Goal: Task Accomplishment & Management: Manage account settings

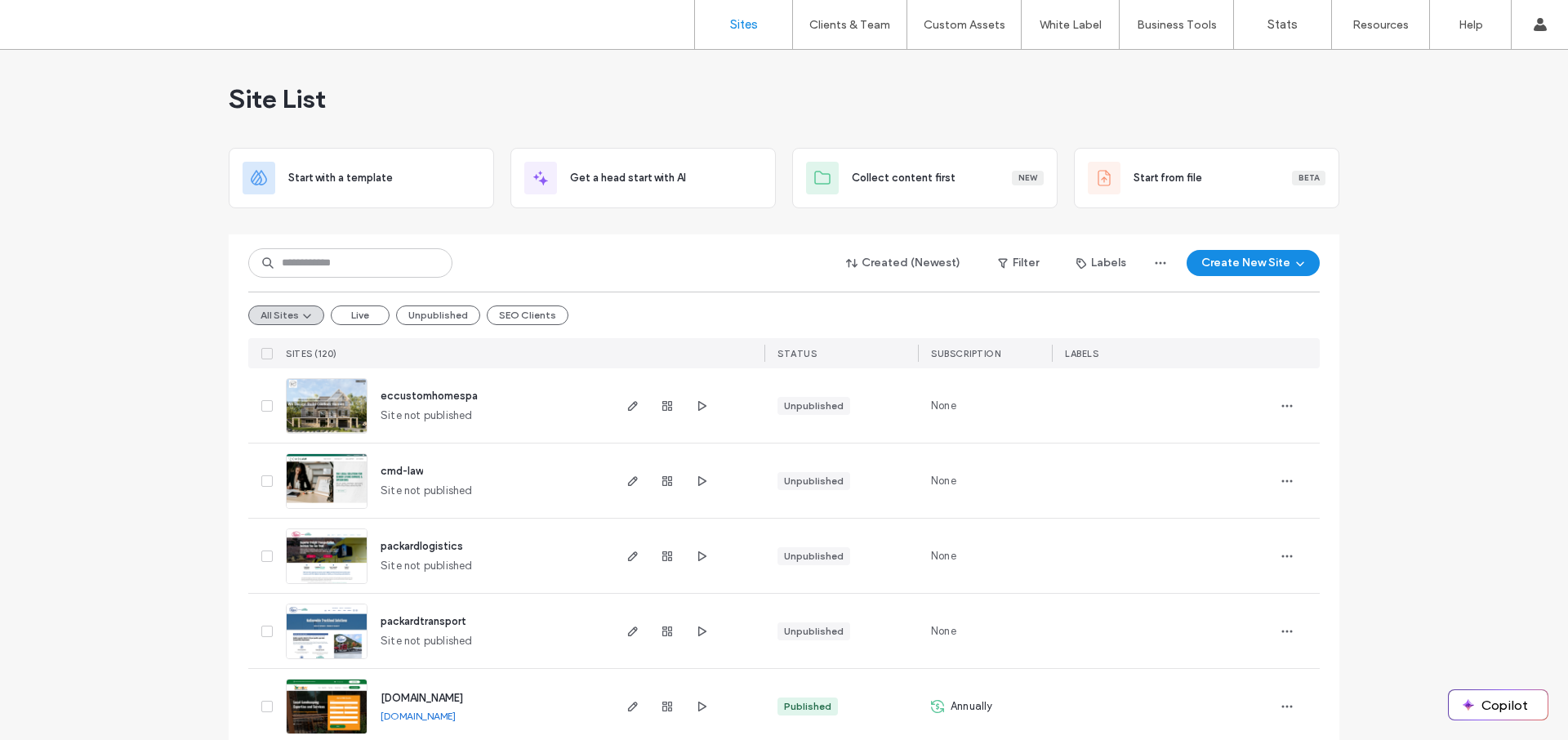
click at [516, 309] on button "SEO Clients" at bounding box center [527, 314] width 82 height 19
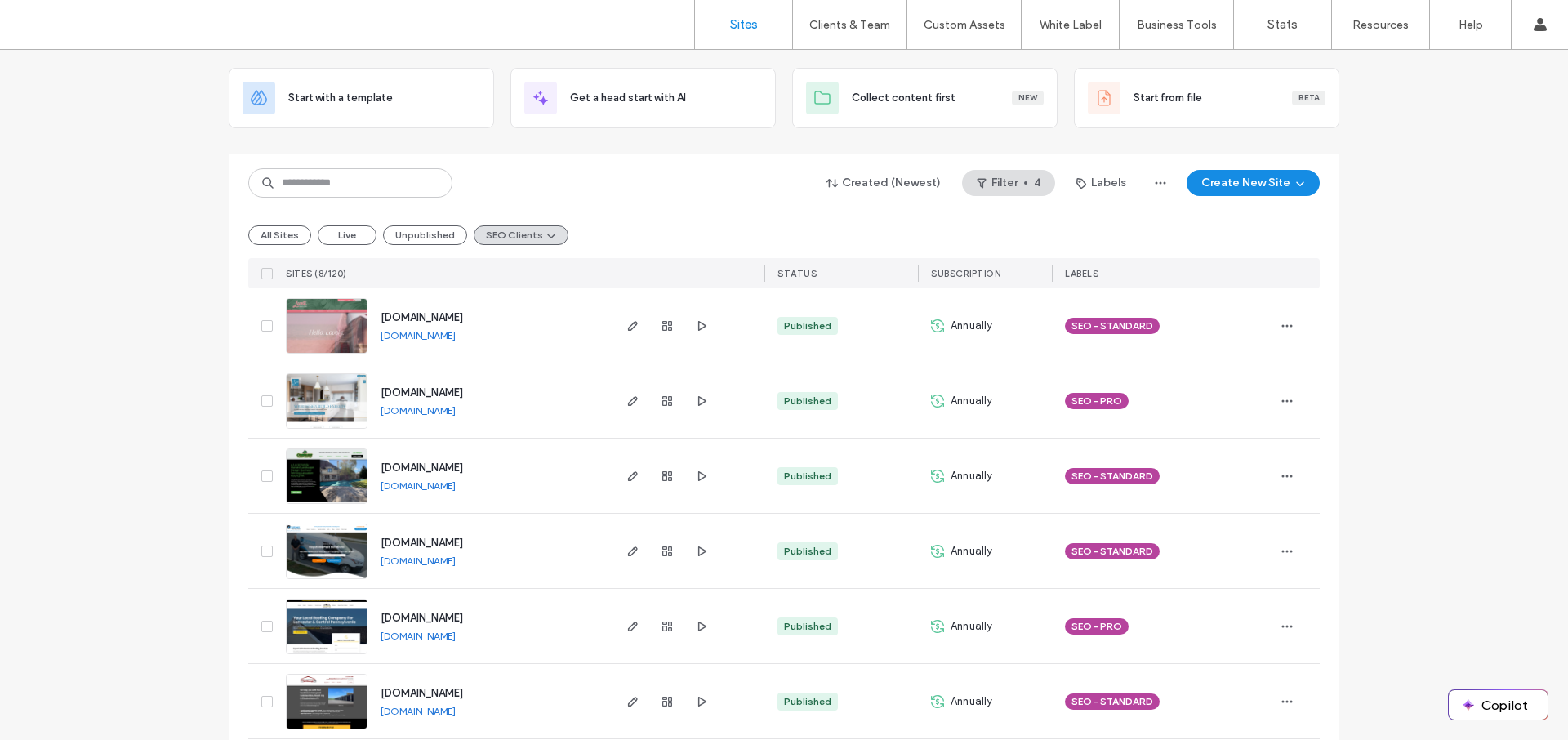
scroll to position [102, 0]
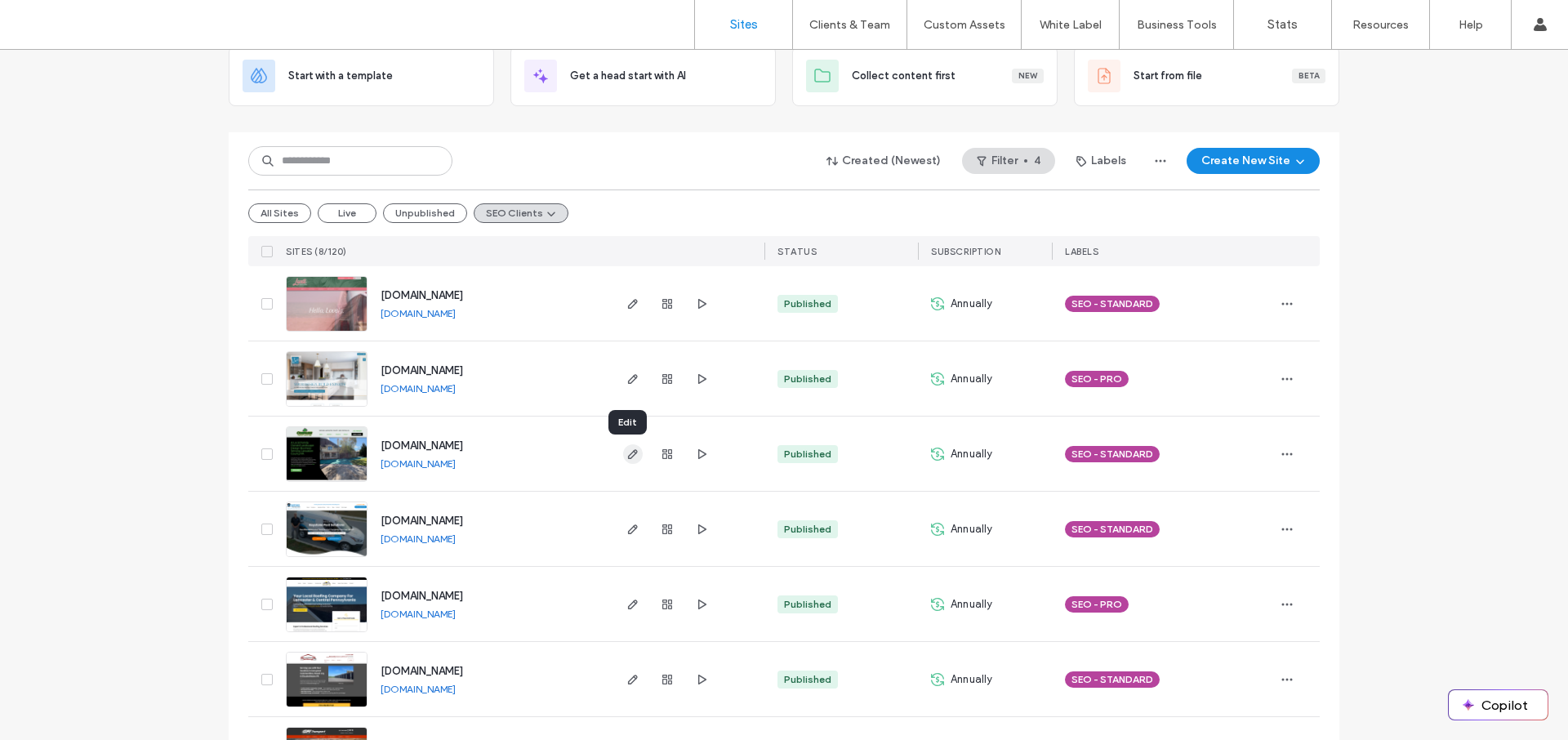
click at [628, 456] on use "button" at bounding box center [632, 454] width 10 height 10
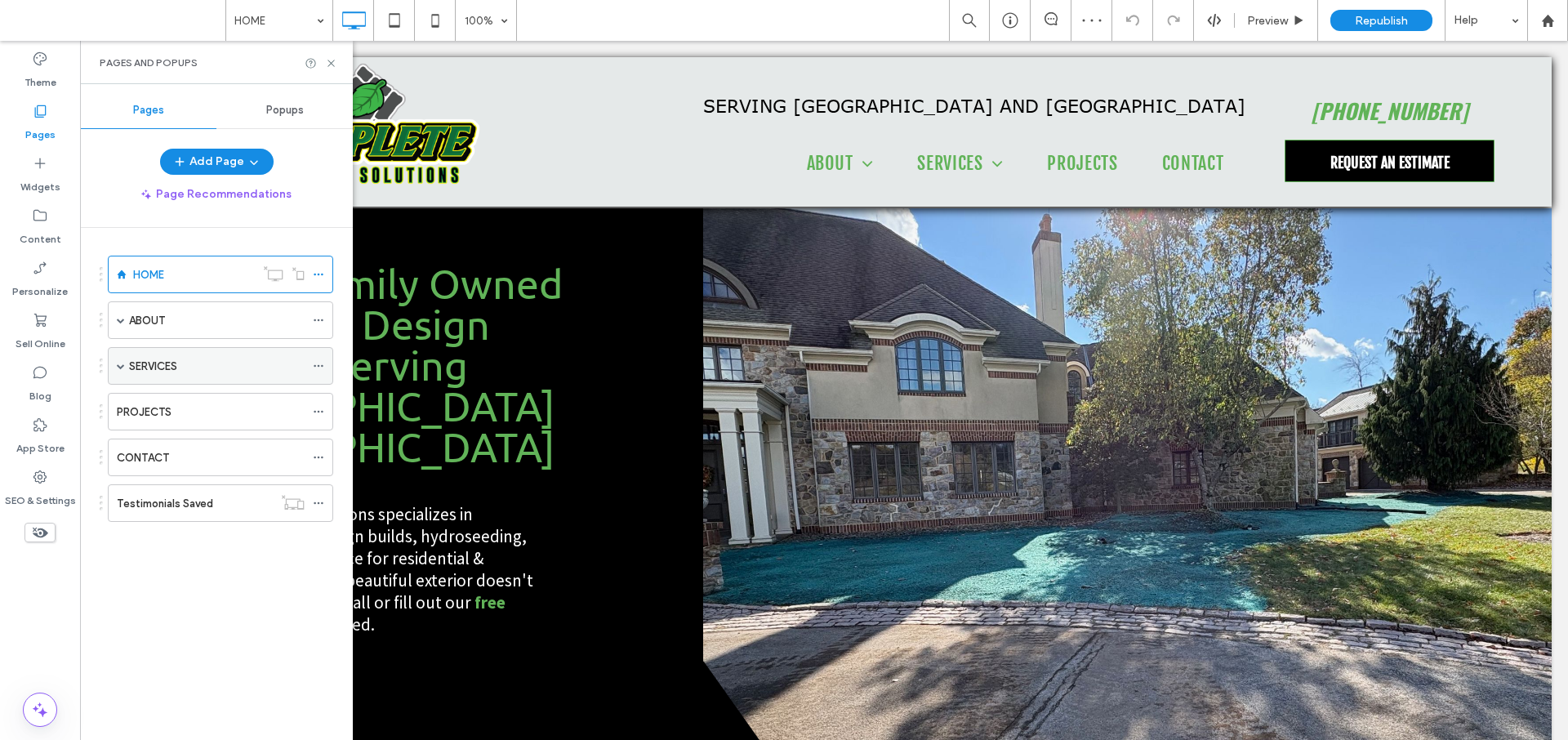
click at [161, 359] on label "SERVICES" at bounding box center [153, 366] width 48 height 28
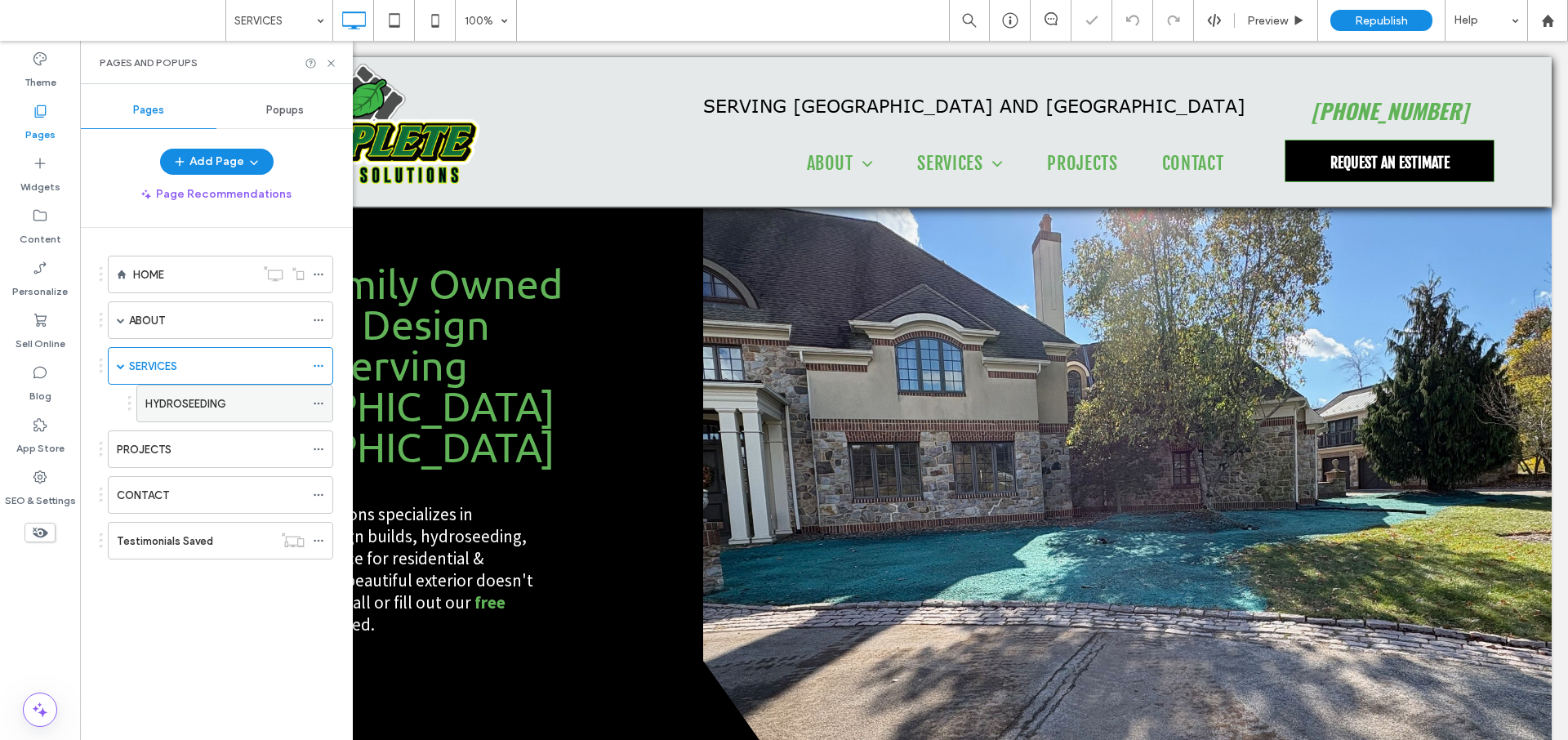
click at [165, 395] on label "HYDROSEEDING" at bounding box center [186, 404] width 81 height 28
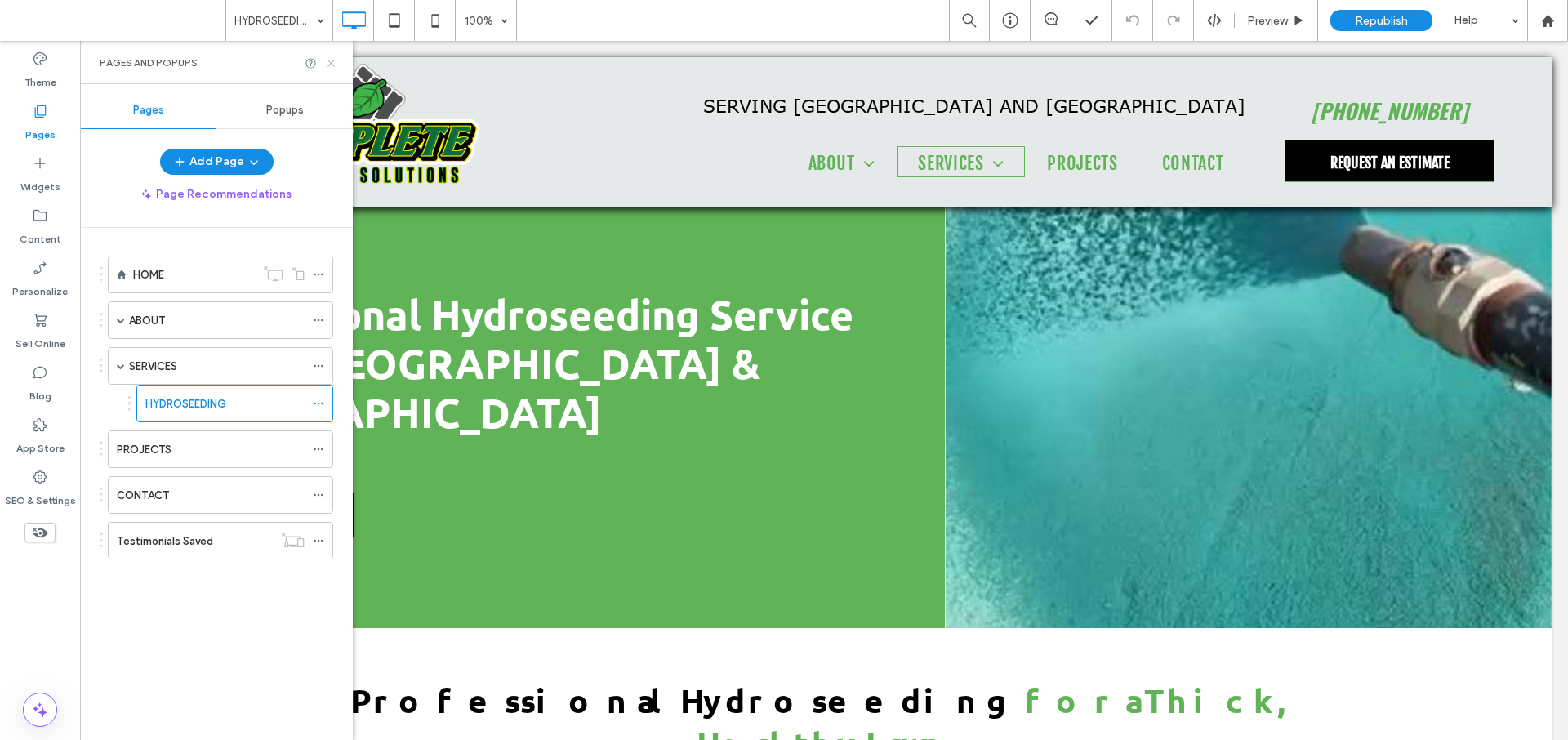
click at [329, 63] on icon at bounding box center [331, 63] width 12 height 12
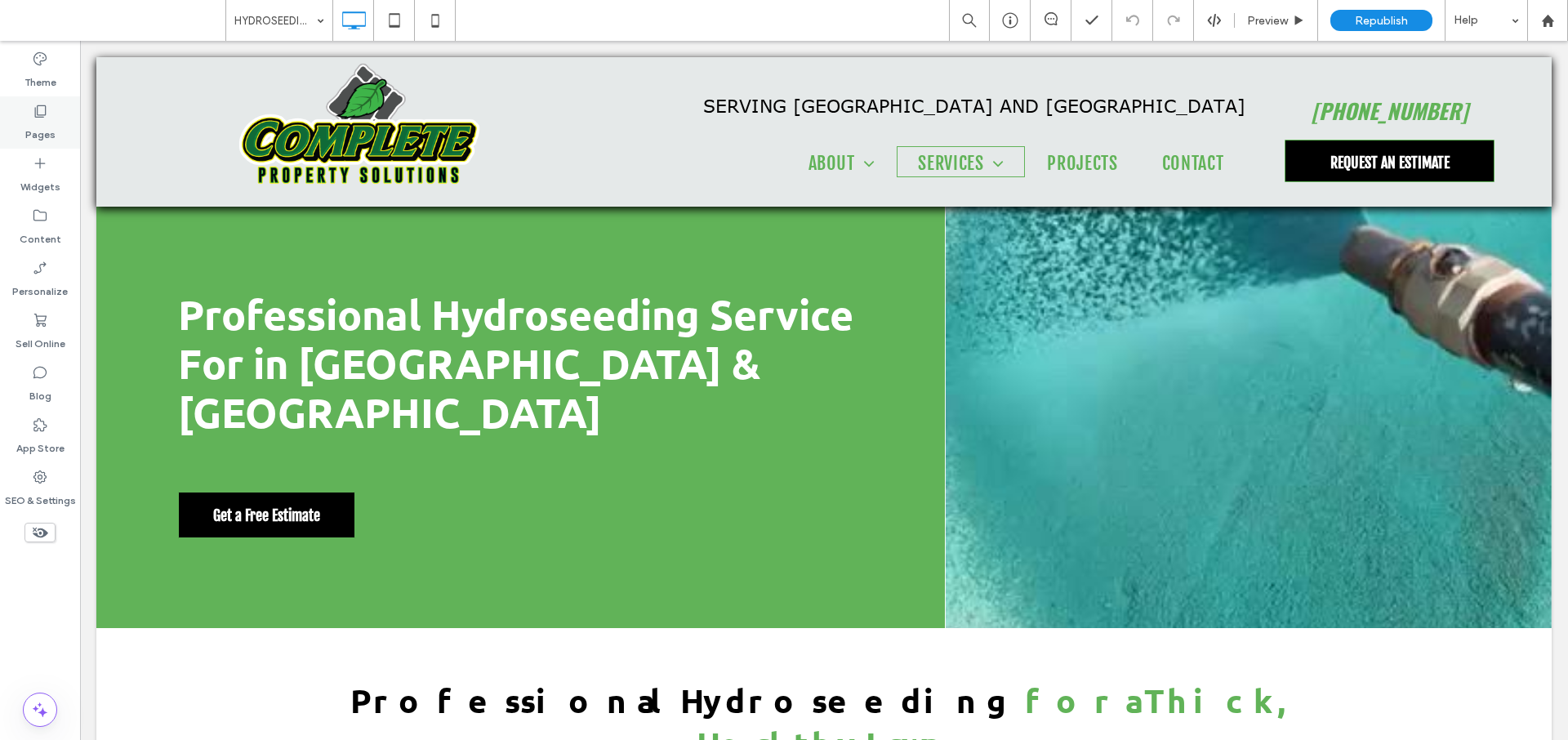
click at [51, 120] on label "Pages" at bounding box center [40, 131] width 30 height 23
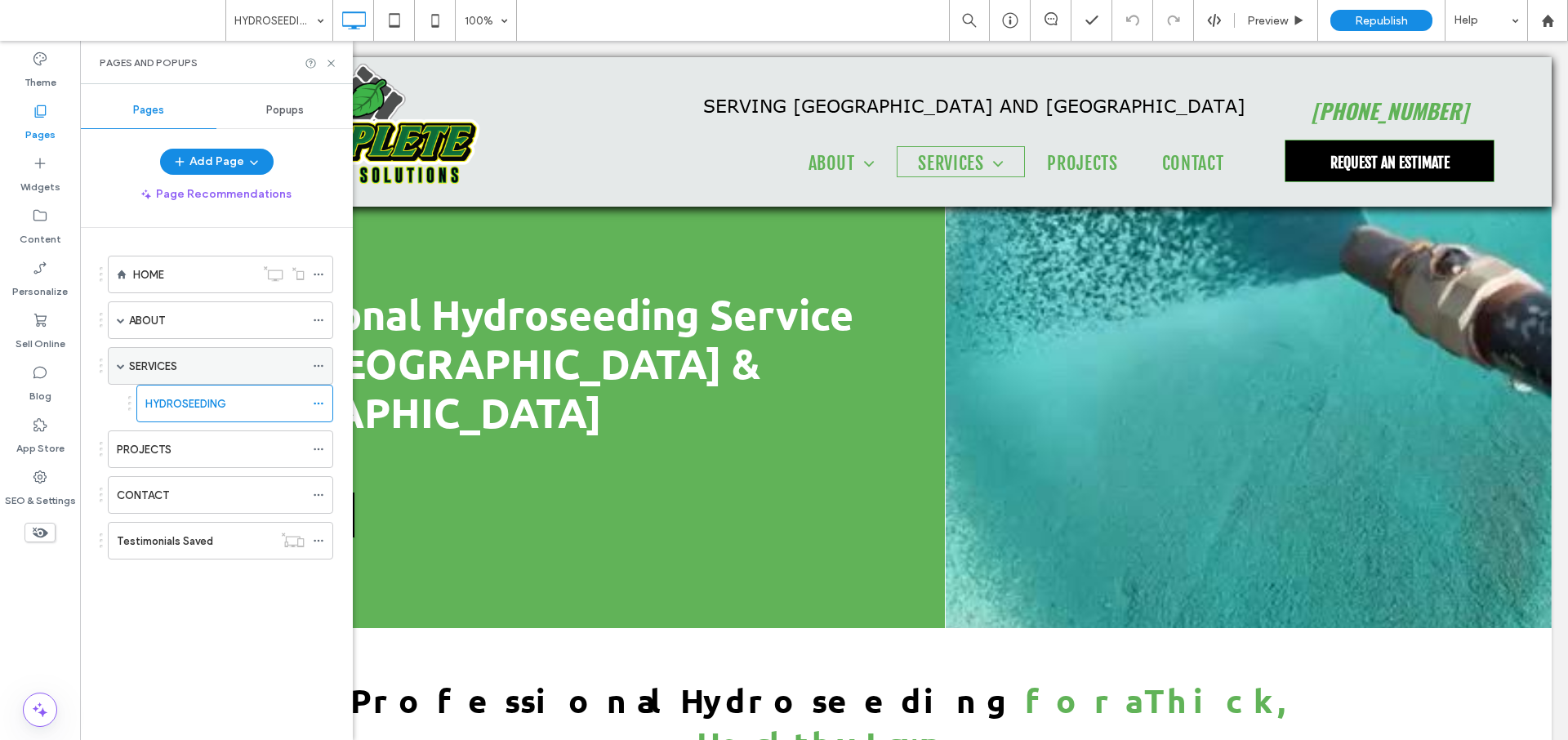
click at [165, 368] on label "SERVICES" at bounding box center [153, 366] width 48 height 28
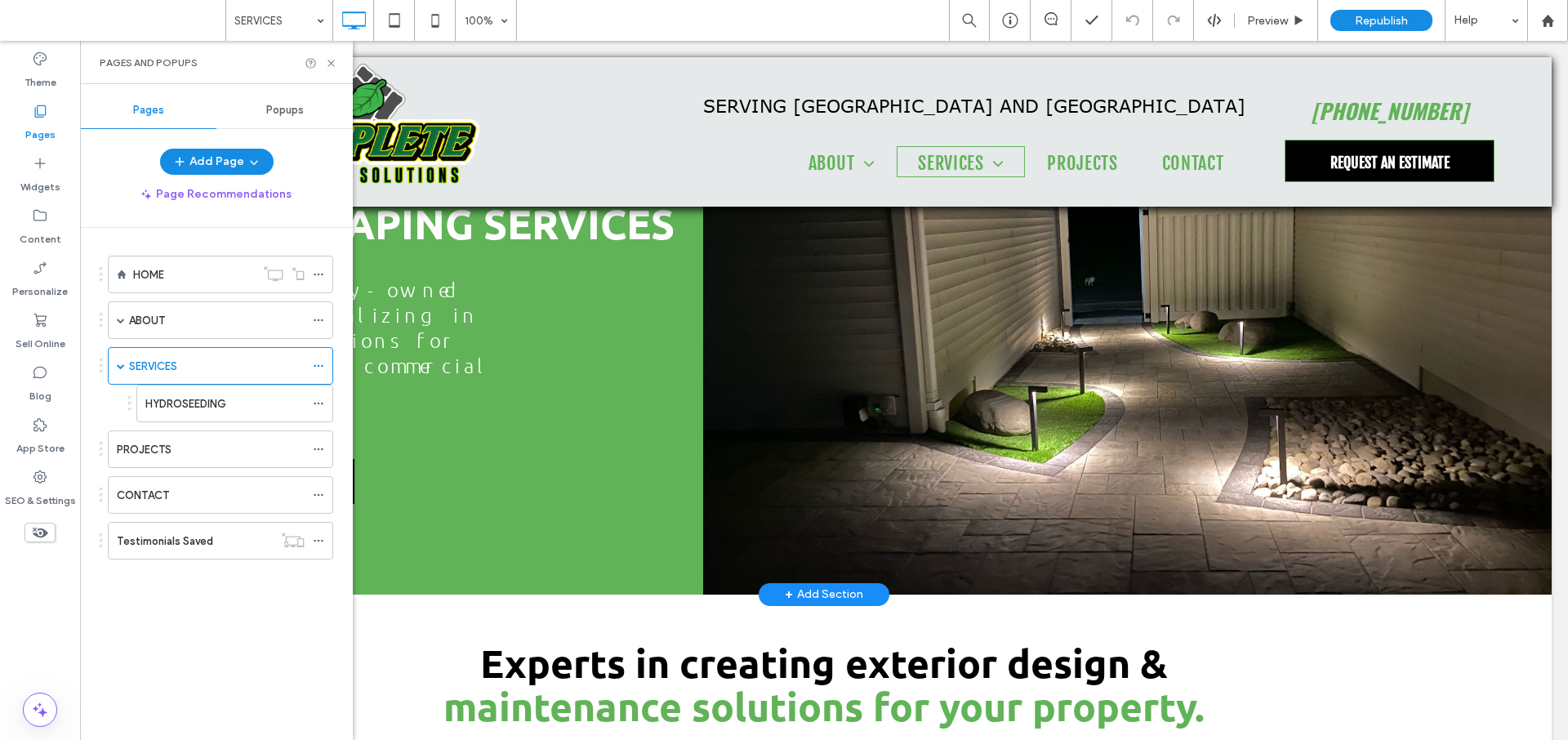
scroll to position [161, 0]
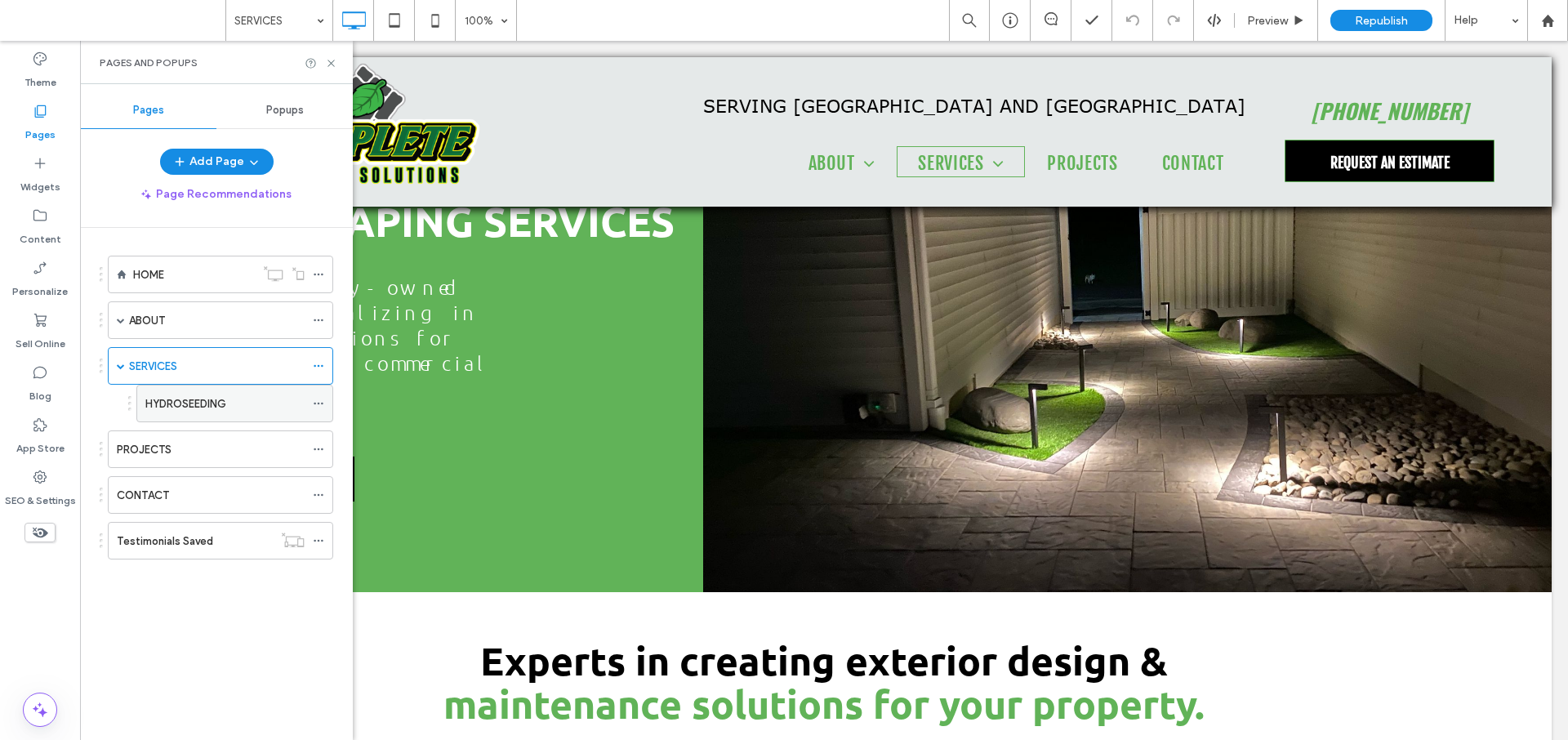
click at [318, 404] on use at bounding box center [318, 404] width 9 height 3
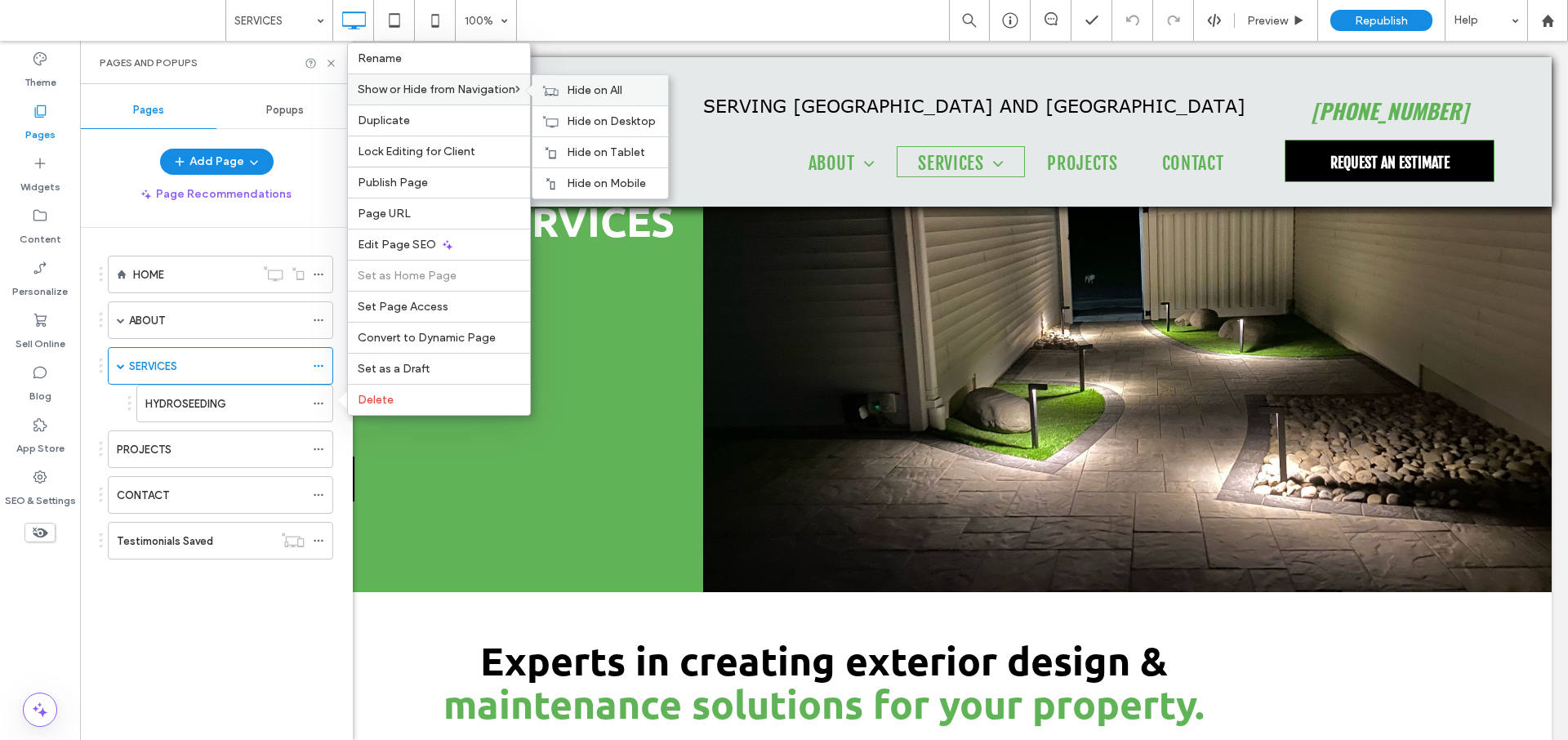
click at [587, 92] on span "Hide on All" at bounding box center [595, 90] width 55 height 14
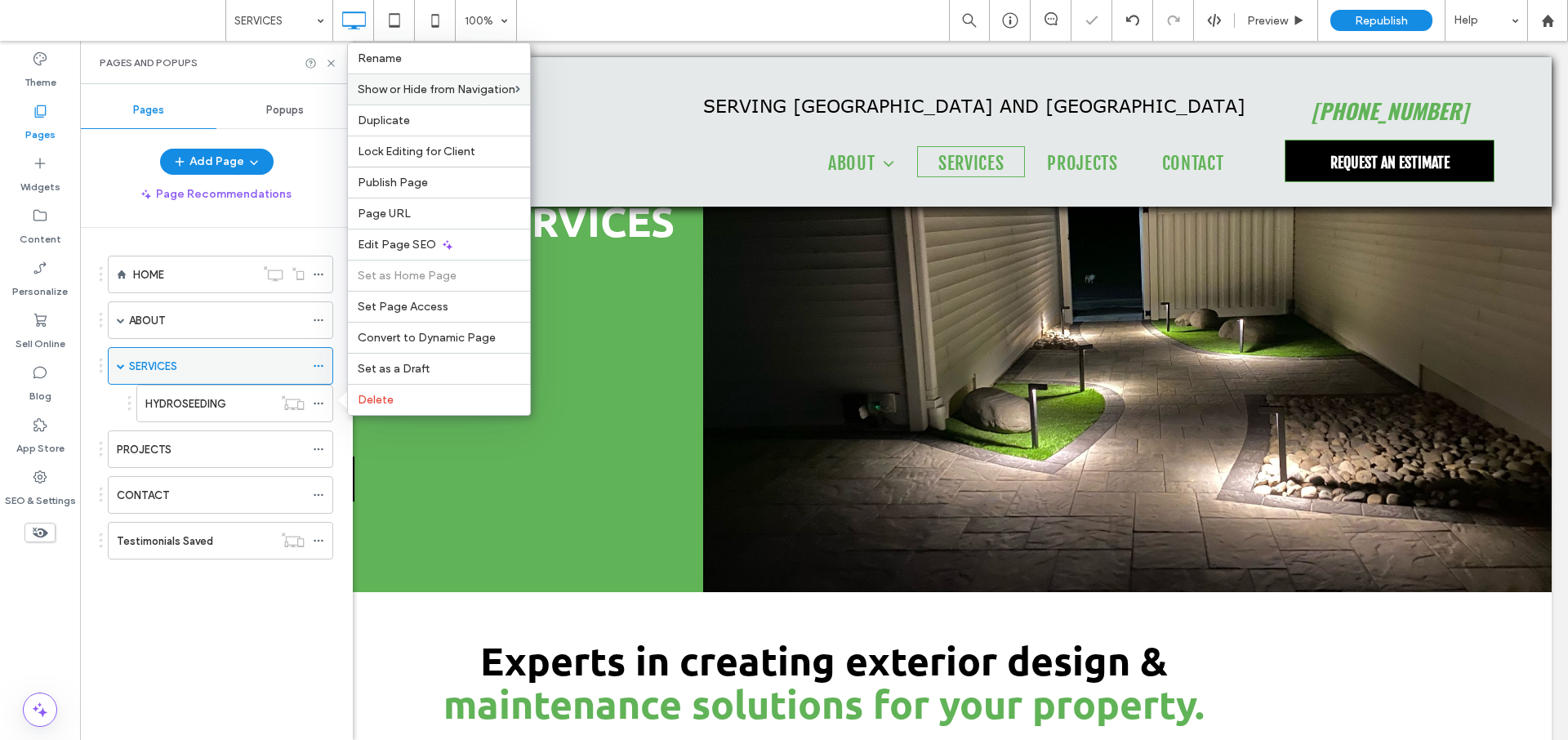
click at [227, 365] on div "SERVICES" at bounding box center [216, 366] width 176 height 17
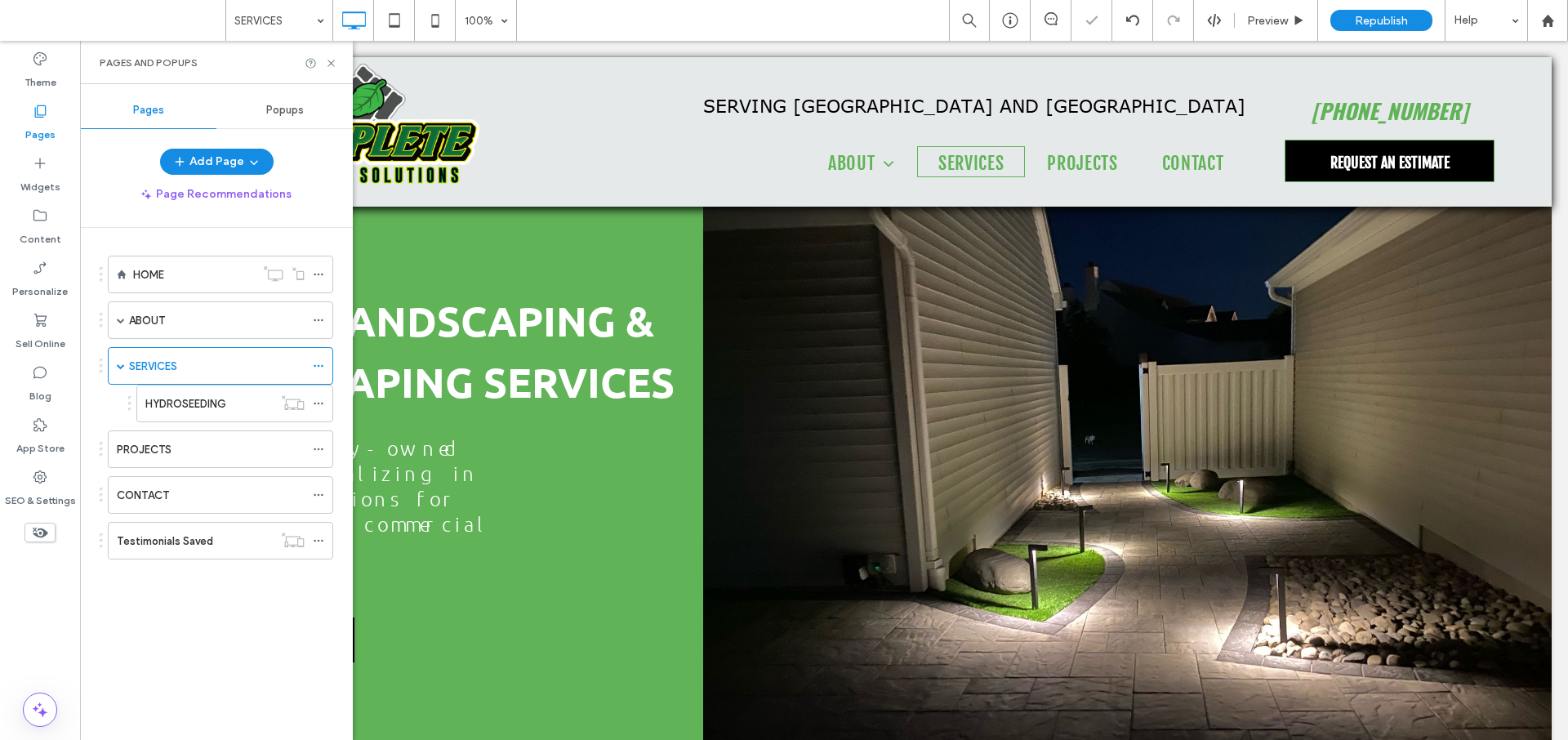
scroll to position [0, 0]
click at [204, 363] on div "SERVICES" at bounding box center [216, 366] width 176 height 17
click at [332, 64] on icon at bounding box center [331, 63] width 12 height 12
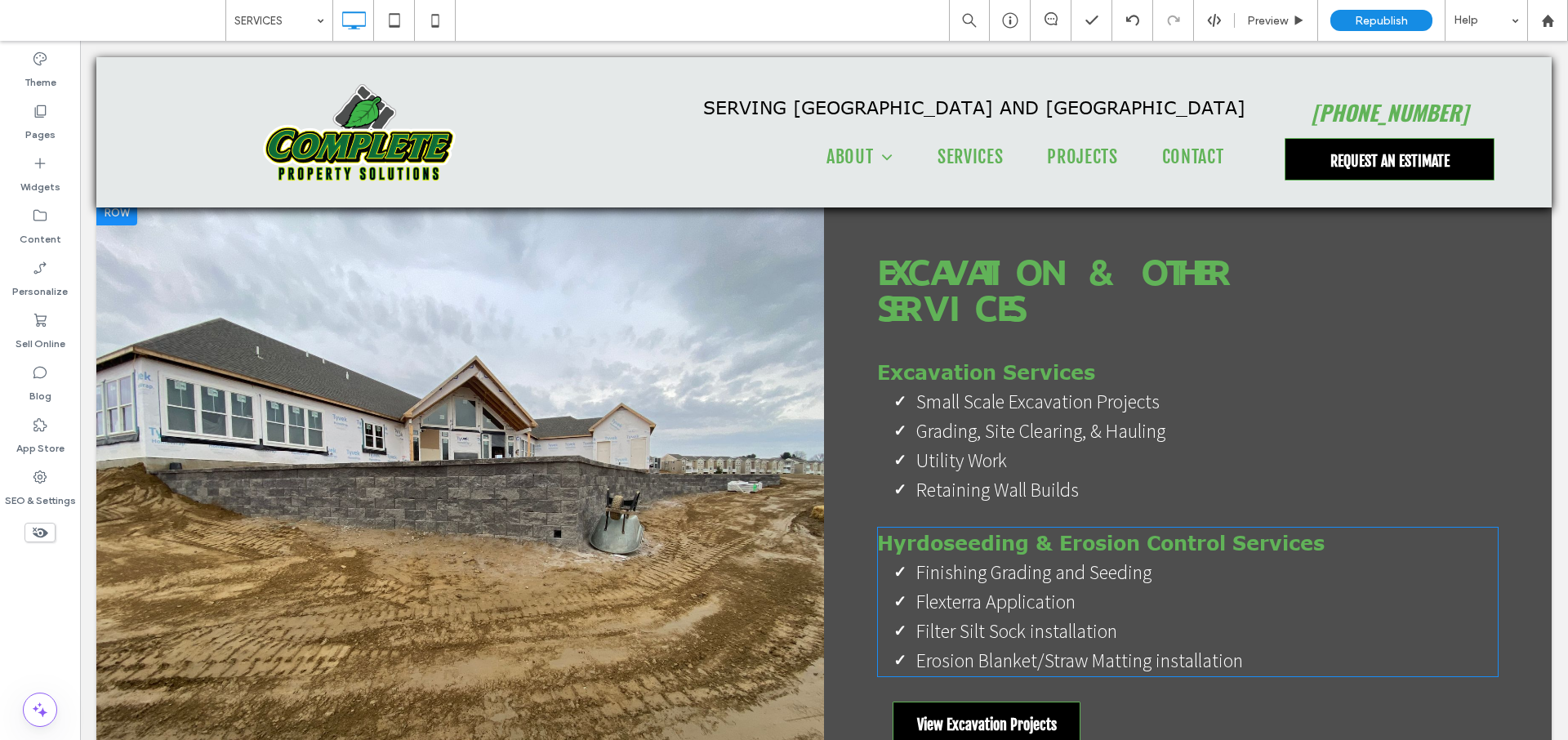
scroll to position [2789, 0]
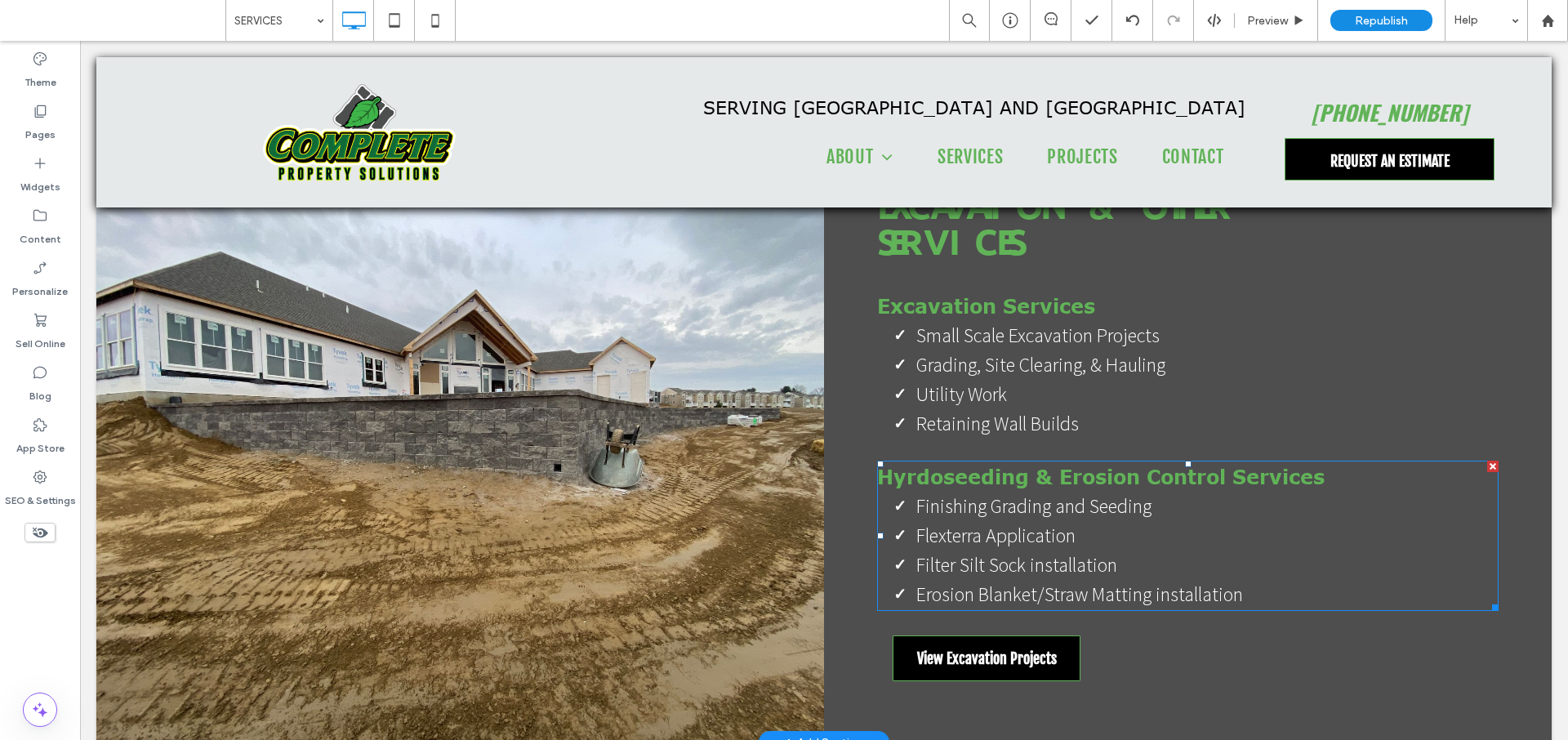
click at [1032, 494] on span "Finishing Grading and Seeding" at bounding box center [1034, 507] width 235 height 26
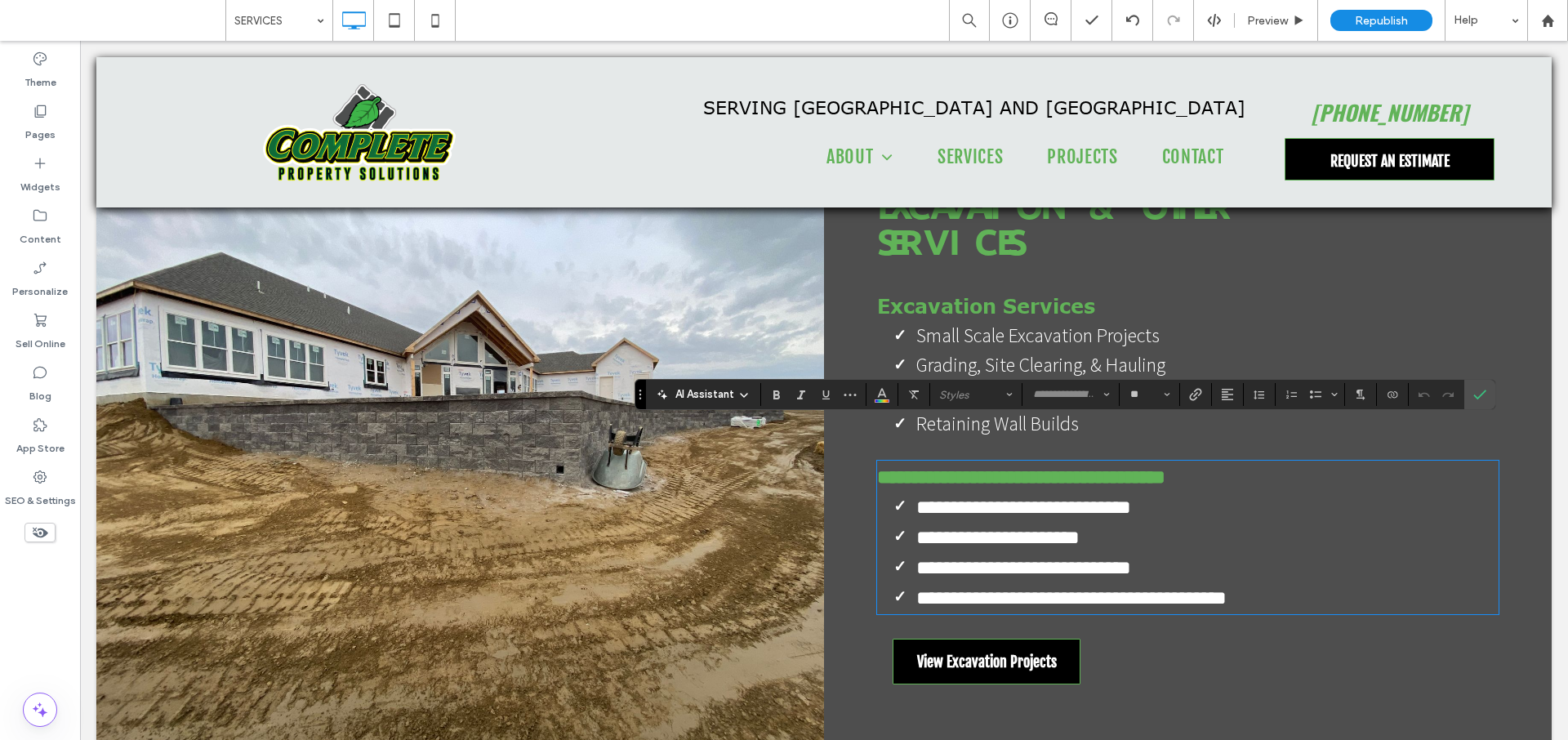
click at [1030, 492] on li "**********" at bounding box center [1207, 507] width 582 height 30
drag, startPoint x: 1021, startPoint y: 441, endPoint x: 874, endPoint y: 442, distance: 147.0
click at [877, 467] on strong "**********" at bounding box center [1021, 476] width 289 height 19
click at [948, 528] on span "**********" at bounding box center [998, 537] width 164 height 19
type input "*******"
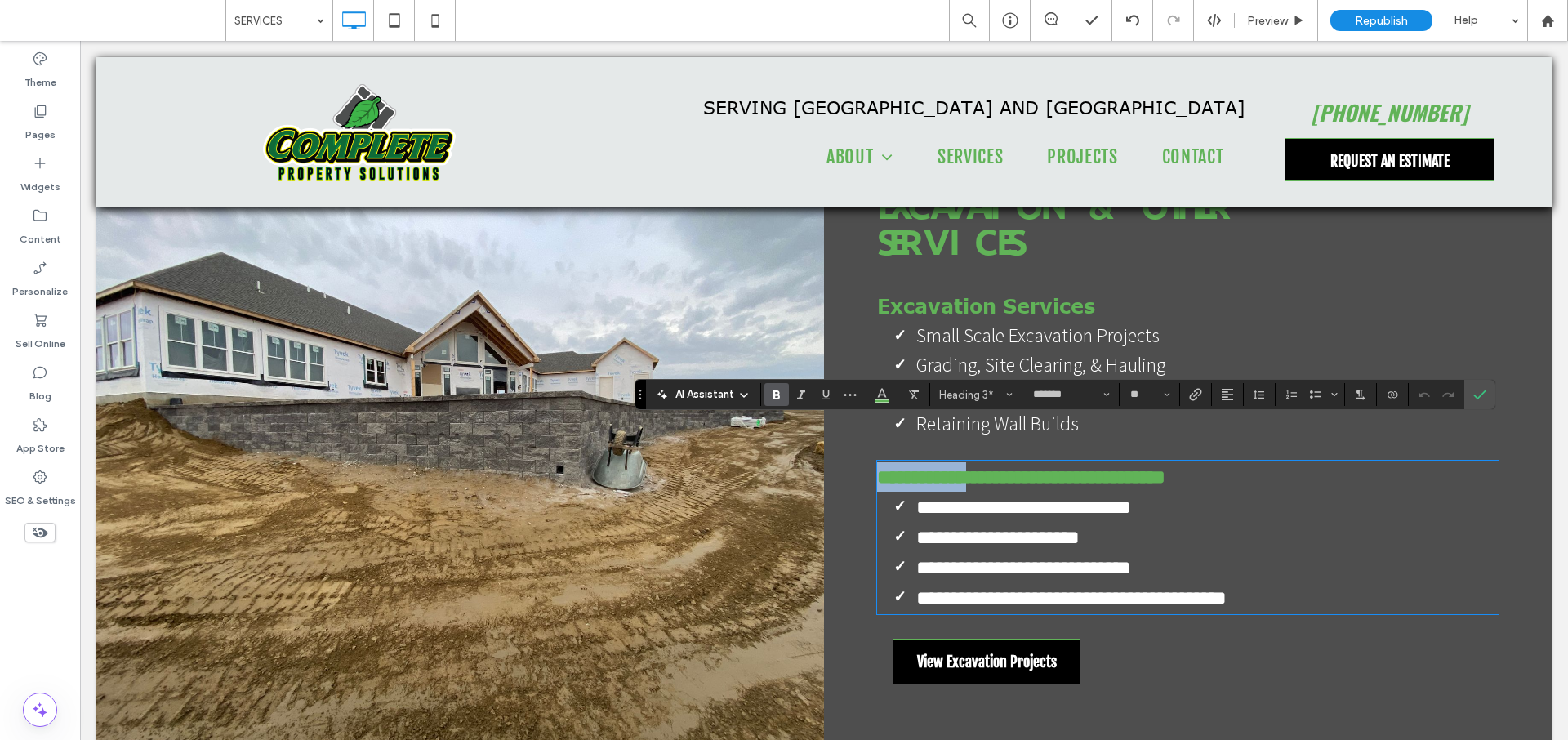
drag, startPoint x: 1021, startPoint y: 443, endPoint x: 875, endPoint y: 449, distance: 146.1
click at [877, 467] on strong "**********" at bounding box center [1021, 476] width 289 height 19
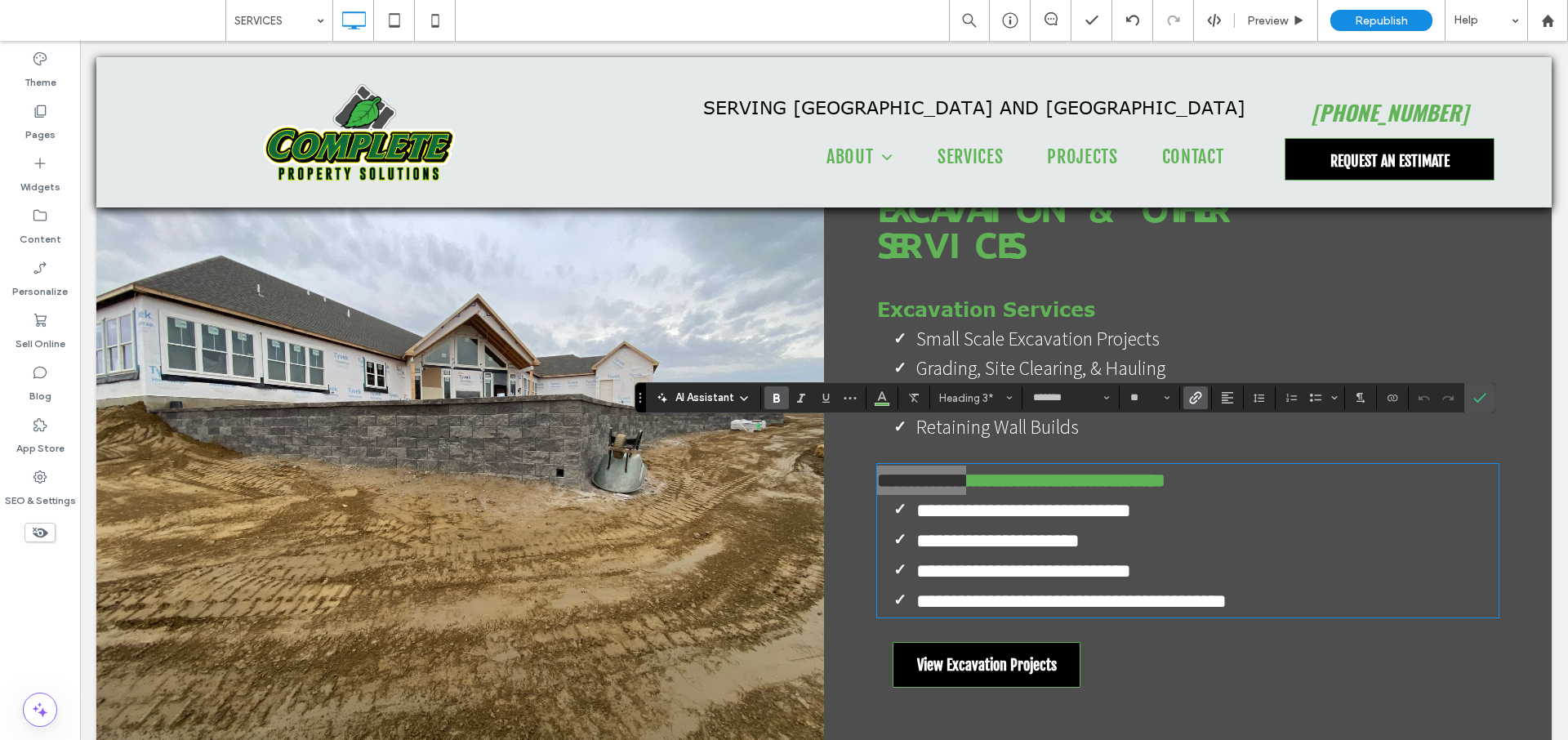
click at [1192, 391] on span "Link" at bounding box center [1193, 397] width 7 height 23
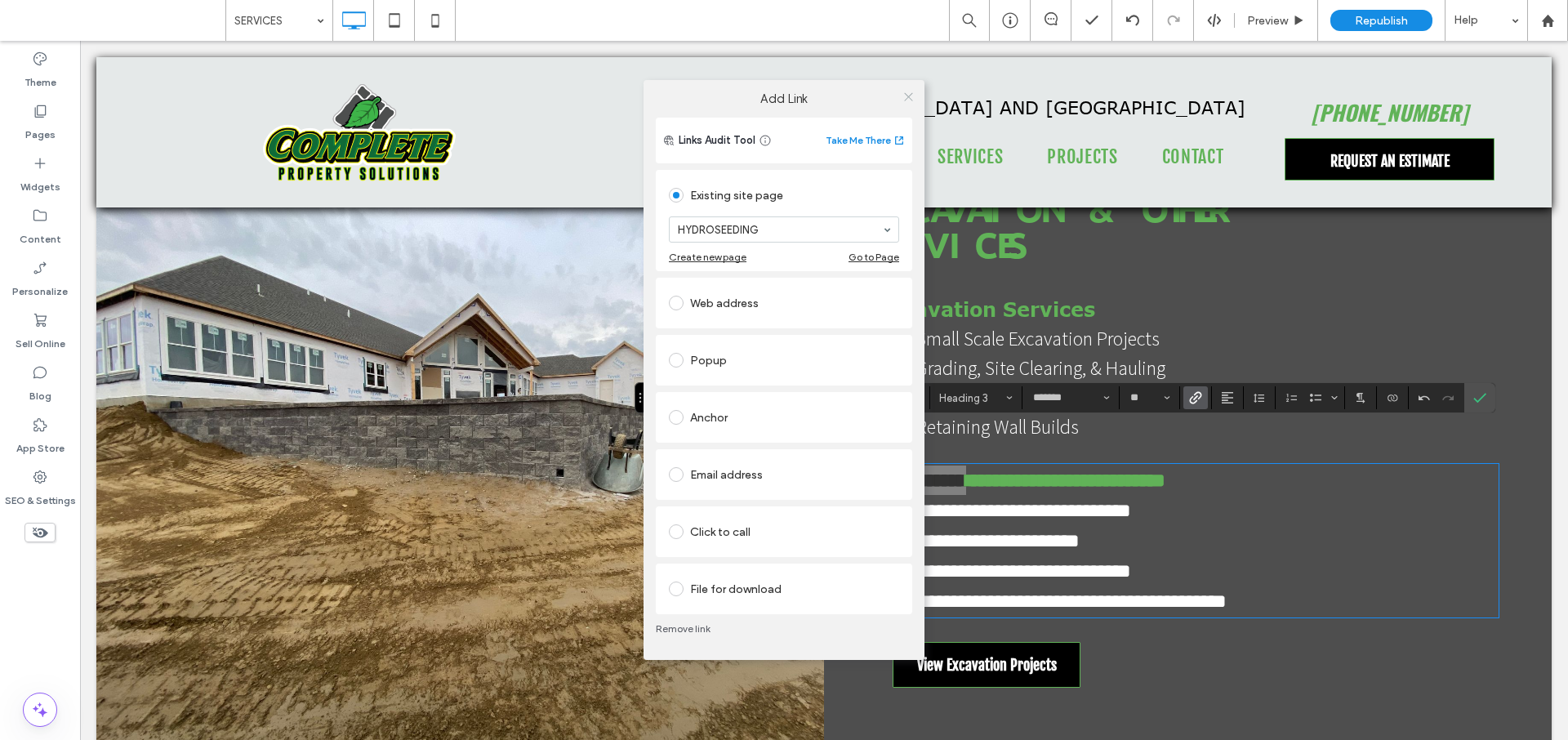
click at [907, 98] on icon at bounding box center [908, 97] width 12 height 12
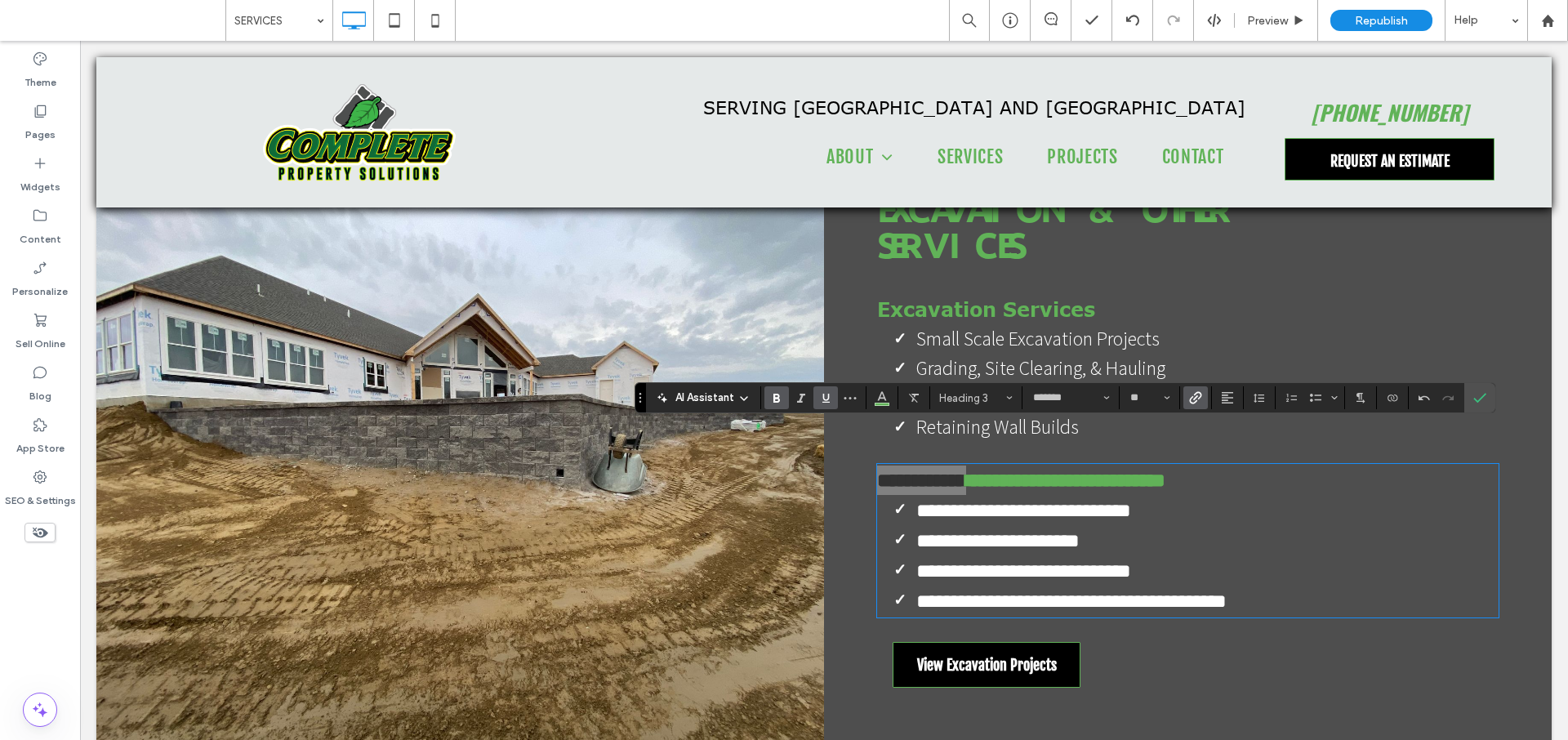
click at [830, 398] on icon "Underline" at bounding box center [825, 398] width 13 height 13
click at [1478, 399] on icon "Confirm" at bounding box center [1480, 398] width 13 height 13
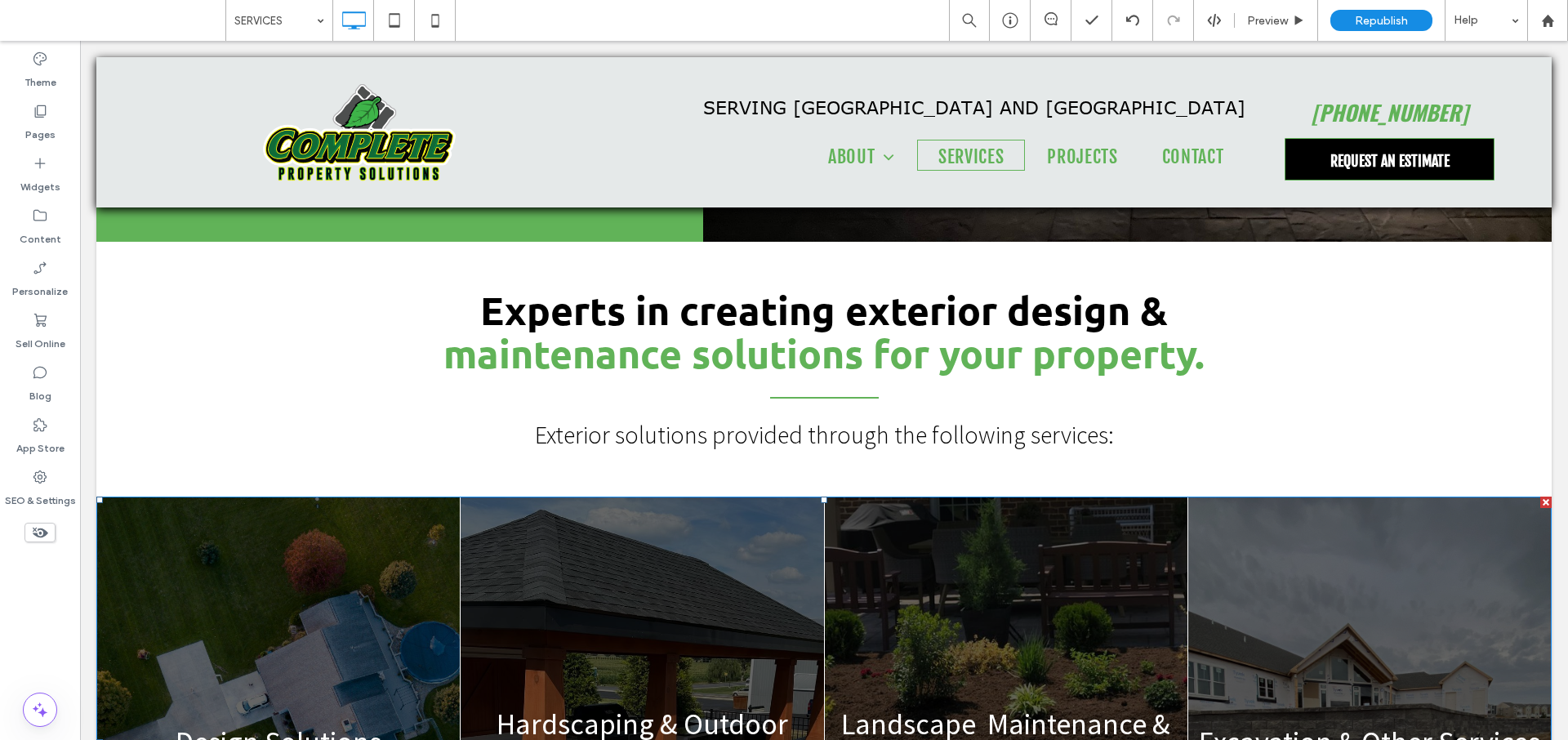
scroll to position [0, 0]
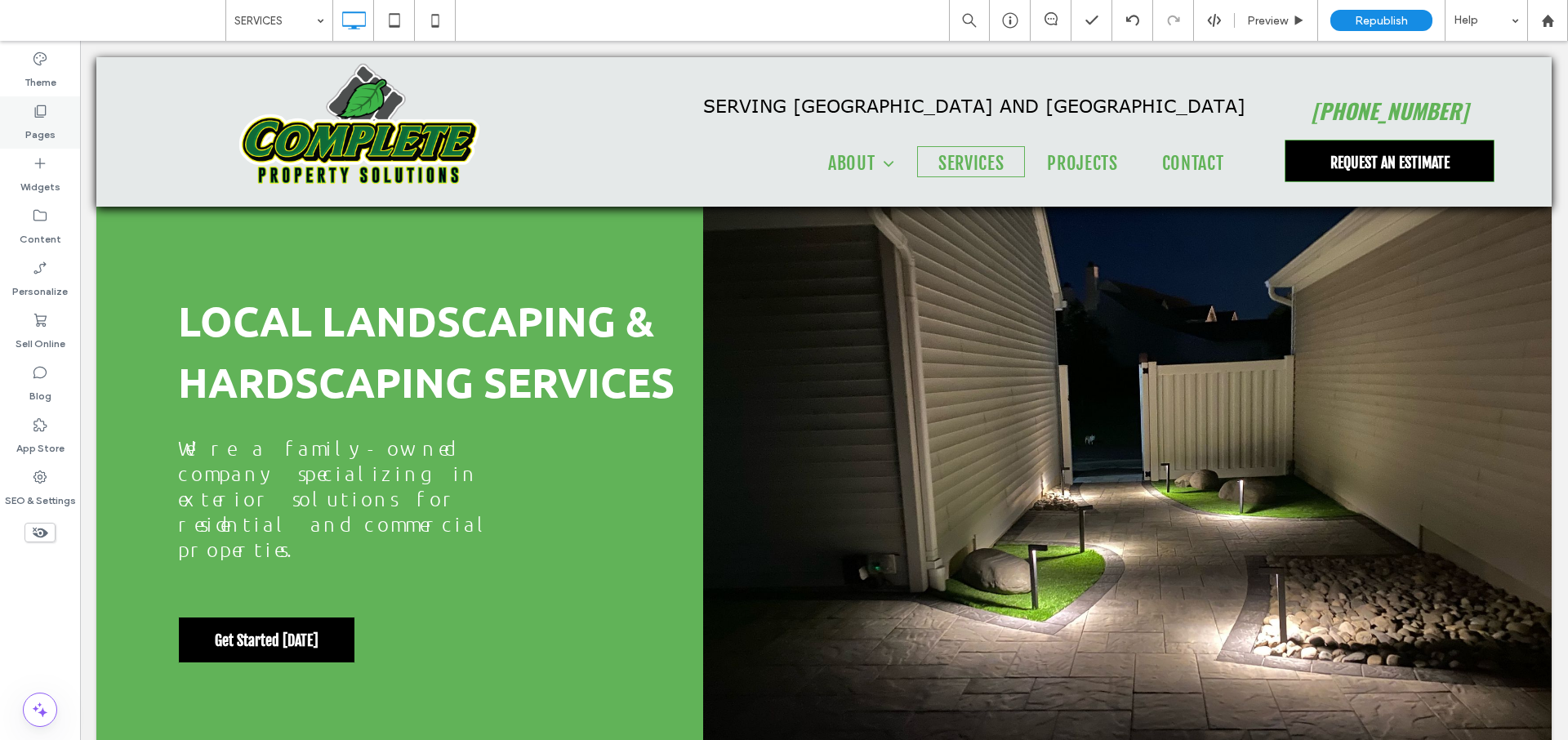
click at [57, 120] on div "Pages" at bounding box center [40, 122] width 80 height 52
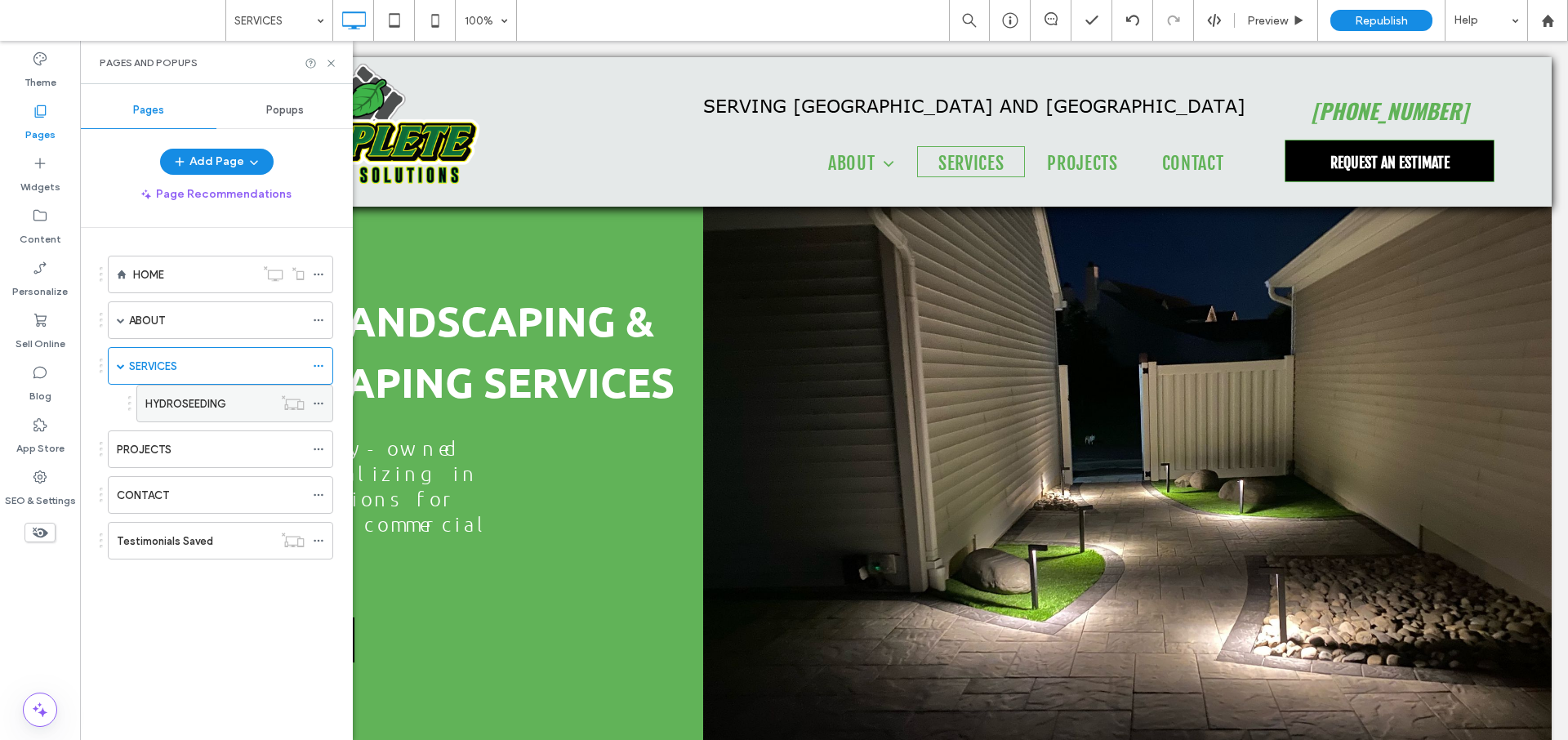
click at [192, 402] on label "HYDROSEEDING" at bounding box center [186, 404] width 81 height 28
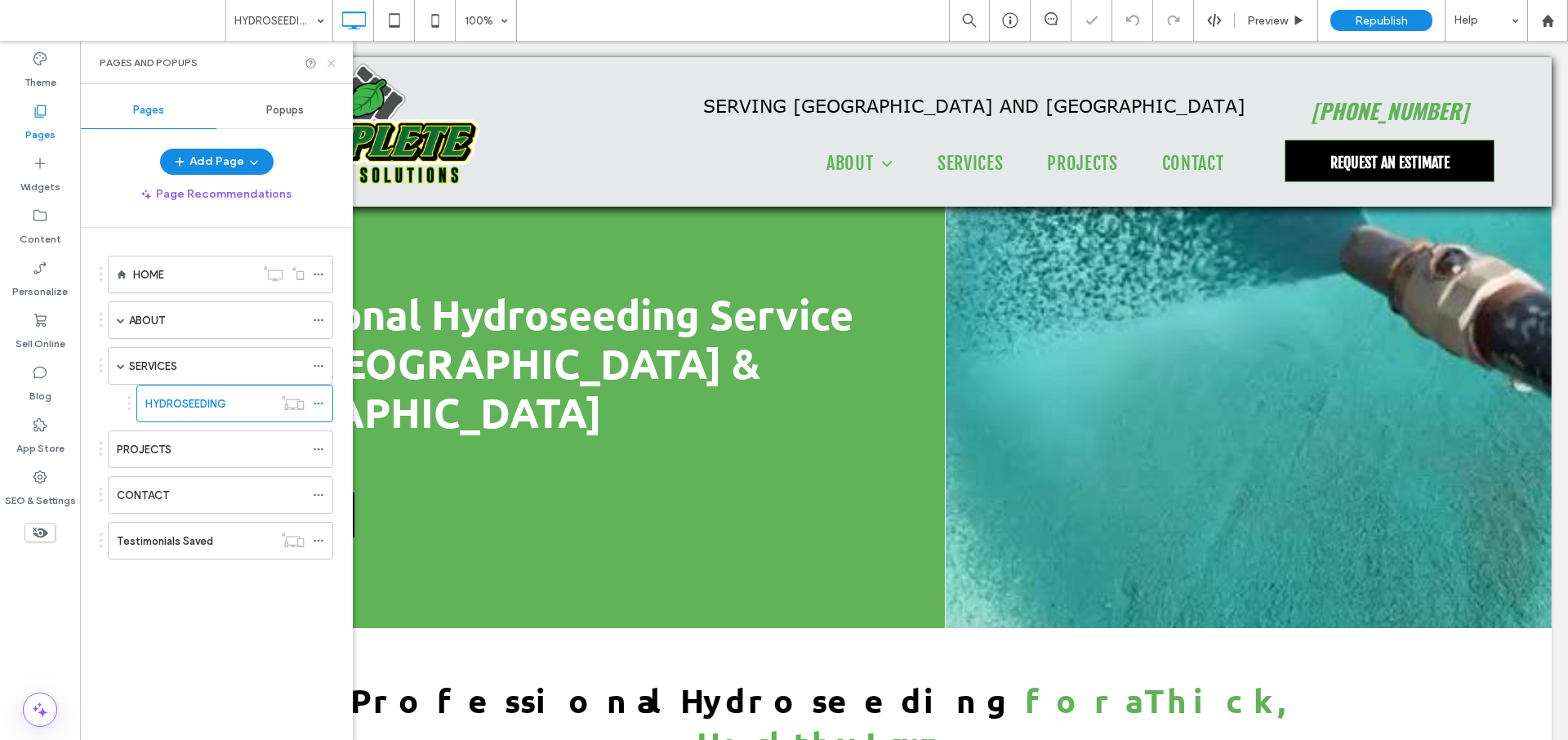
click at [325, 64] on icon at bounding box center [331, 63] width 12 height 12
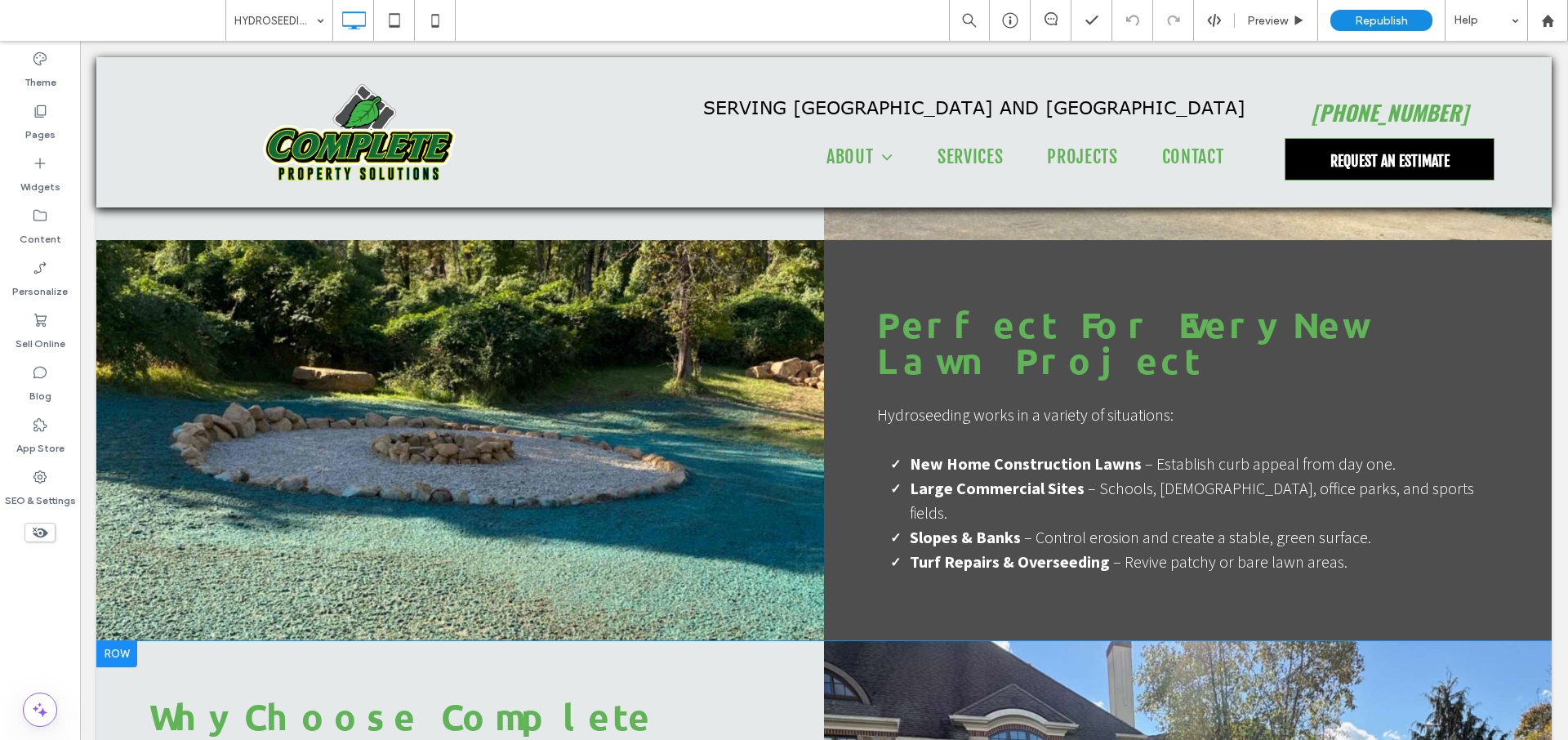
scroll to position [2362, 0]
click at [33, 133] on label "Pages" at bounding box center [40, 131] width 30 height 23
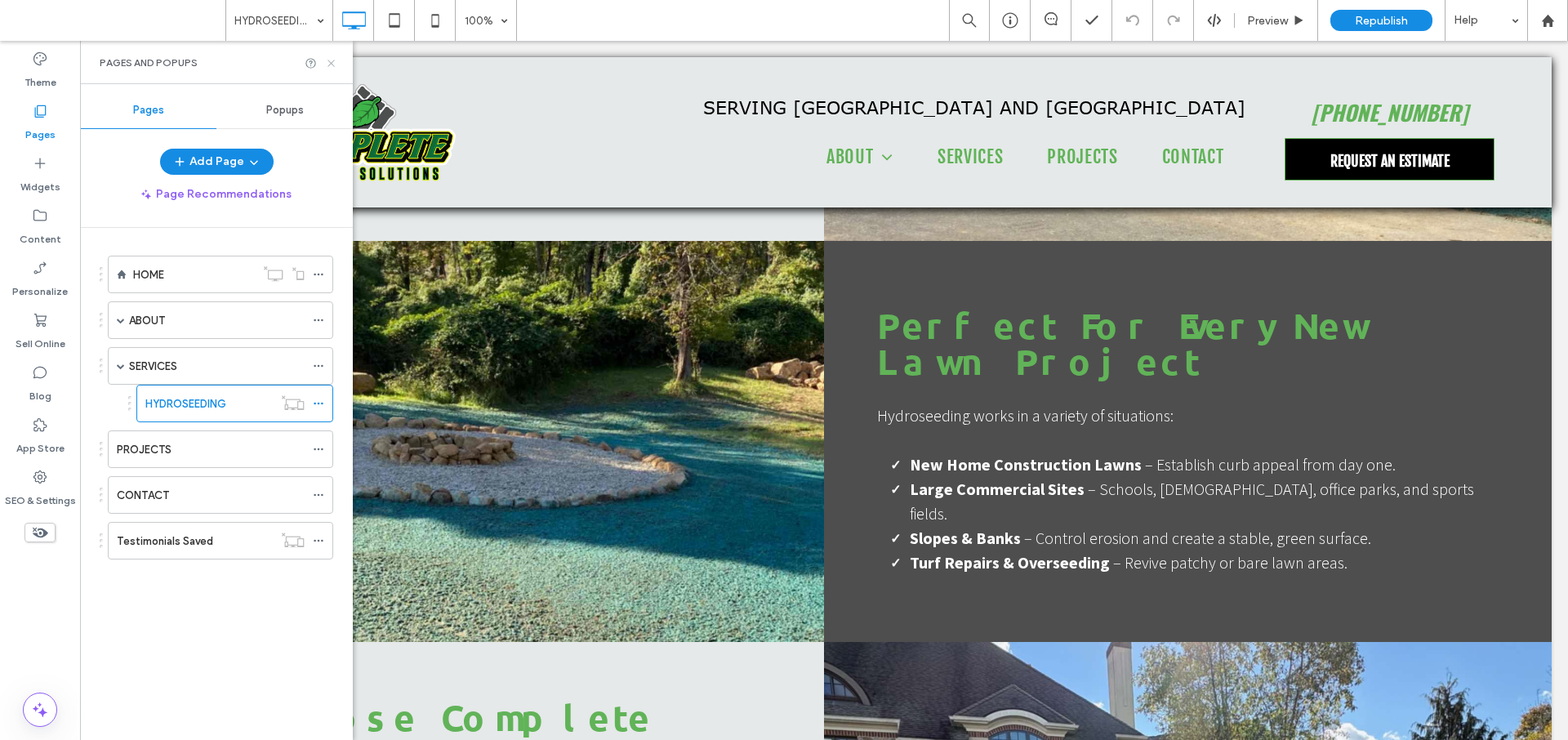
click at [333, 60] on icon at bounding box center [331, 63] width 12 height 12
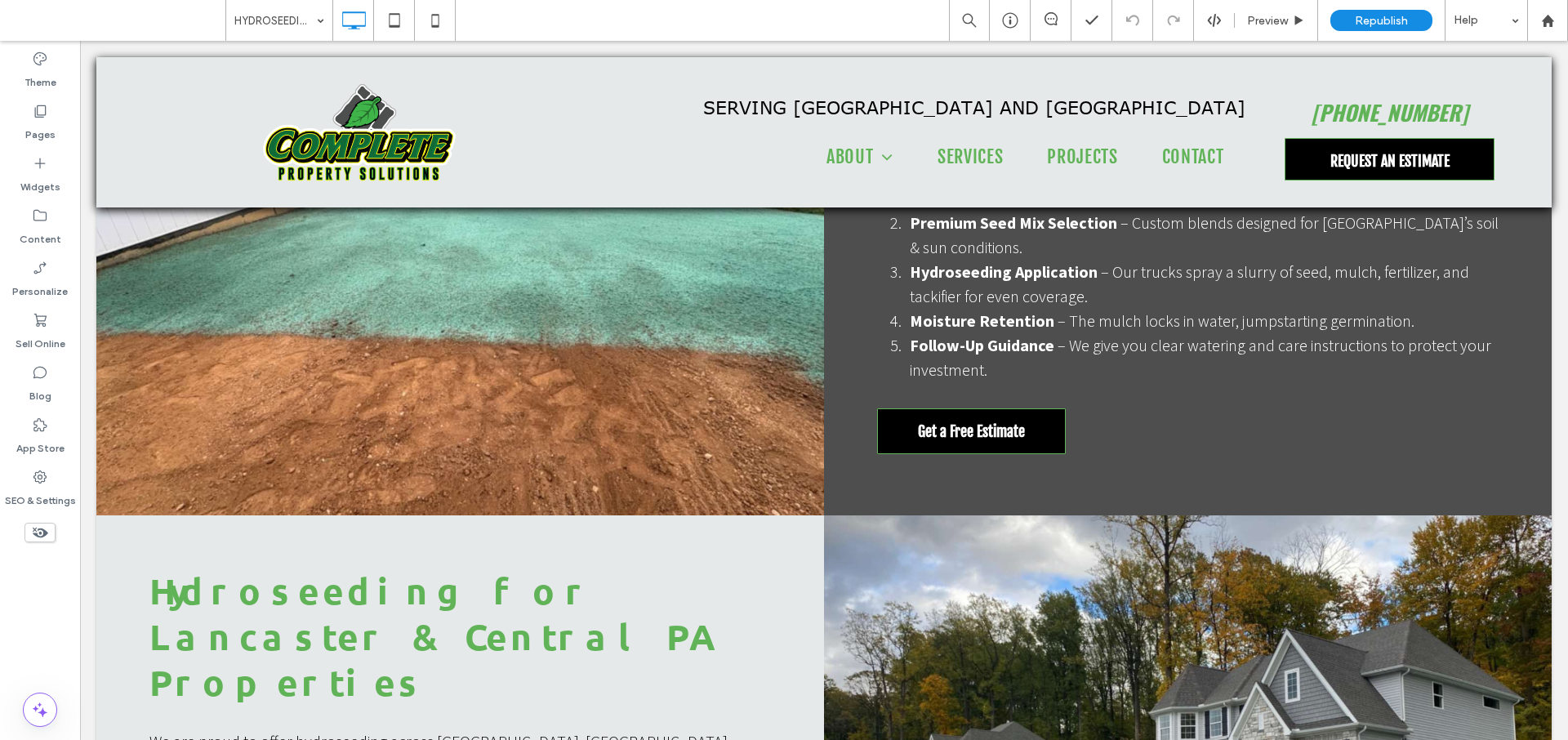
scroll to position [1333, 0]
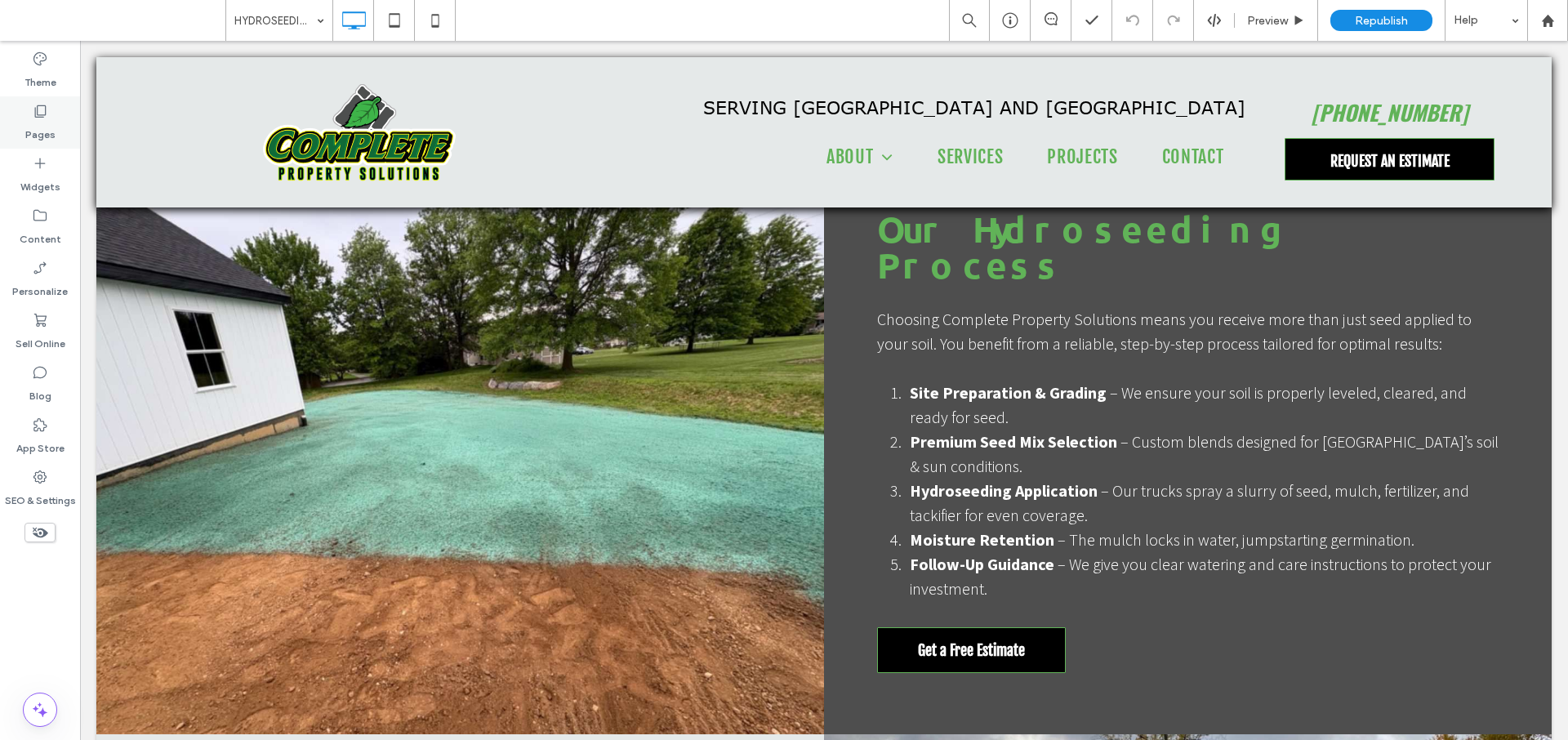
click at [45, 124] on label "Pages" at bounding box center [40, 131] width 30 height 23
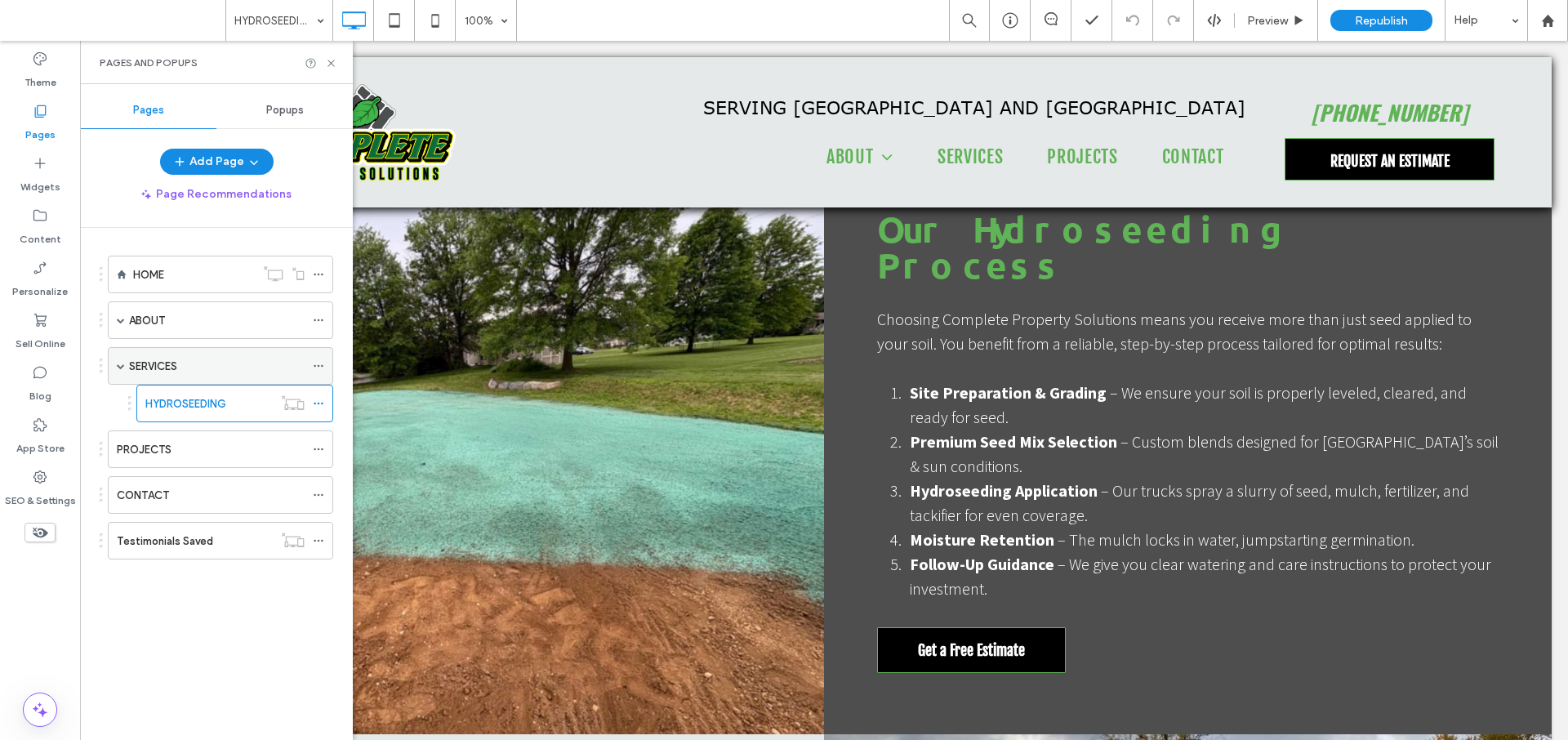
click at [177, 367] on label "SERVICES" at bounding box center [153, 366] width 48 height 28
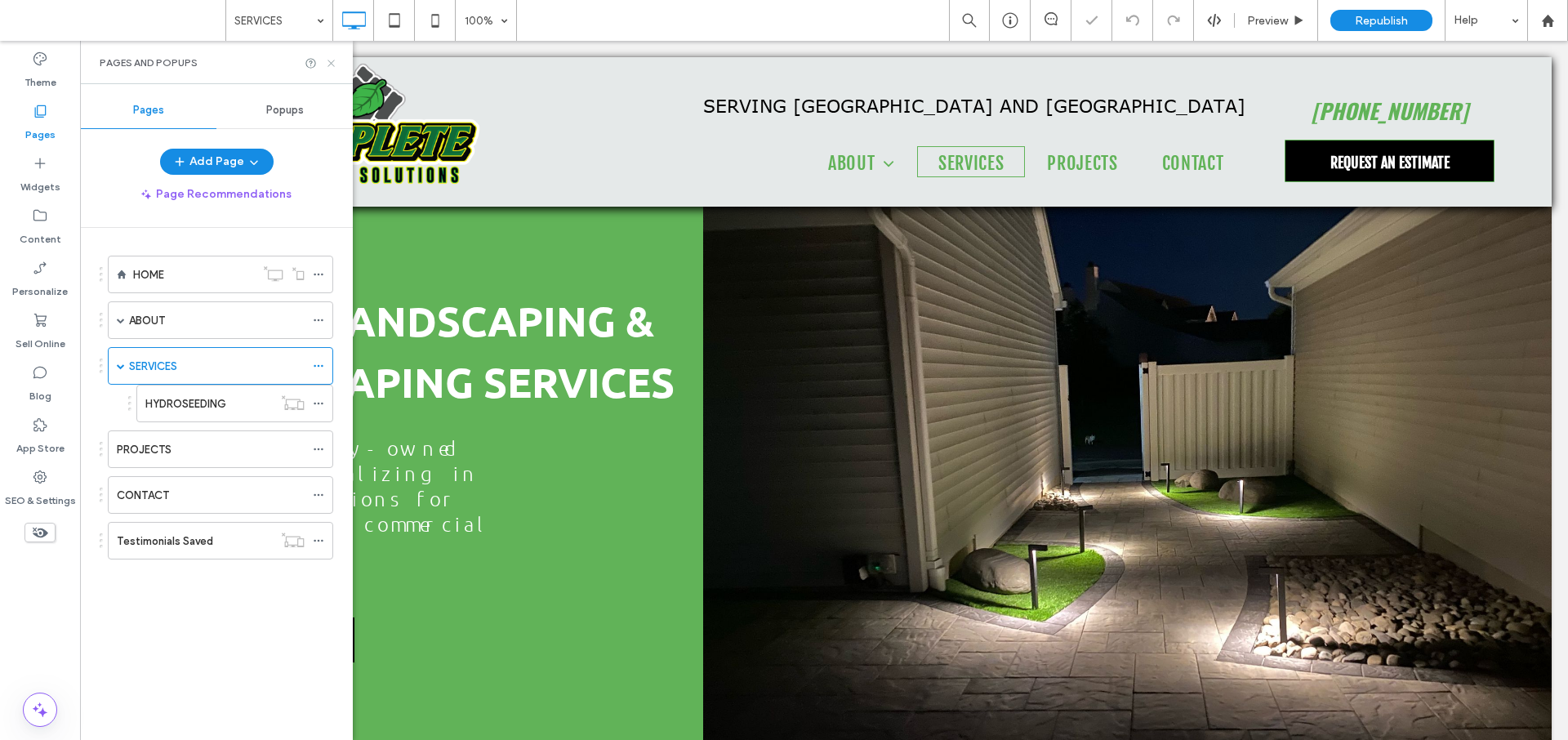
click at [330, 63] on use at bounding box center [330, 63] width 6 height 6
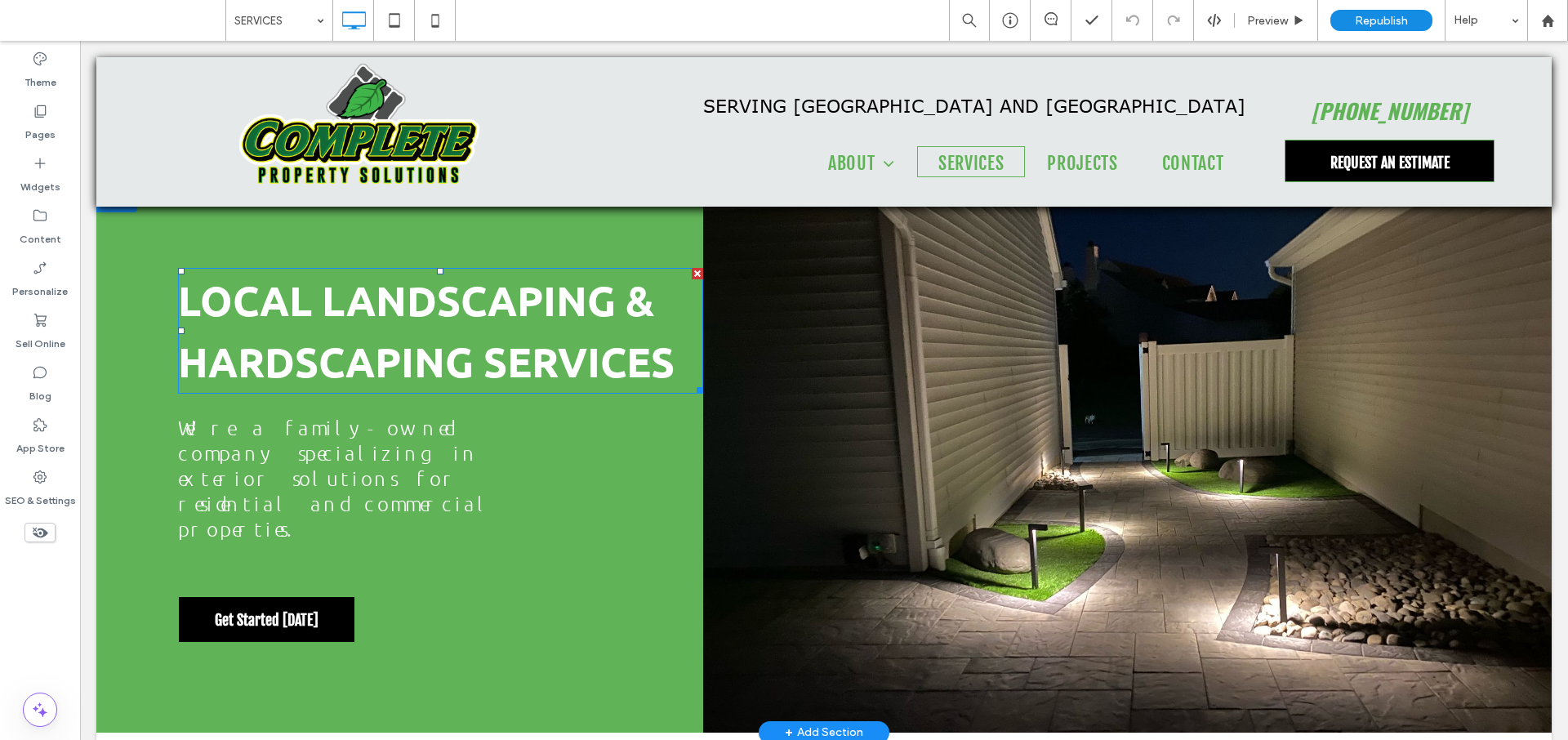
scroll to position [24, 0]
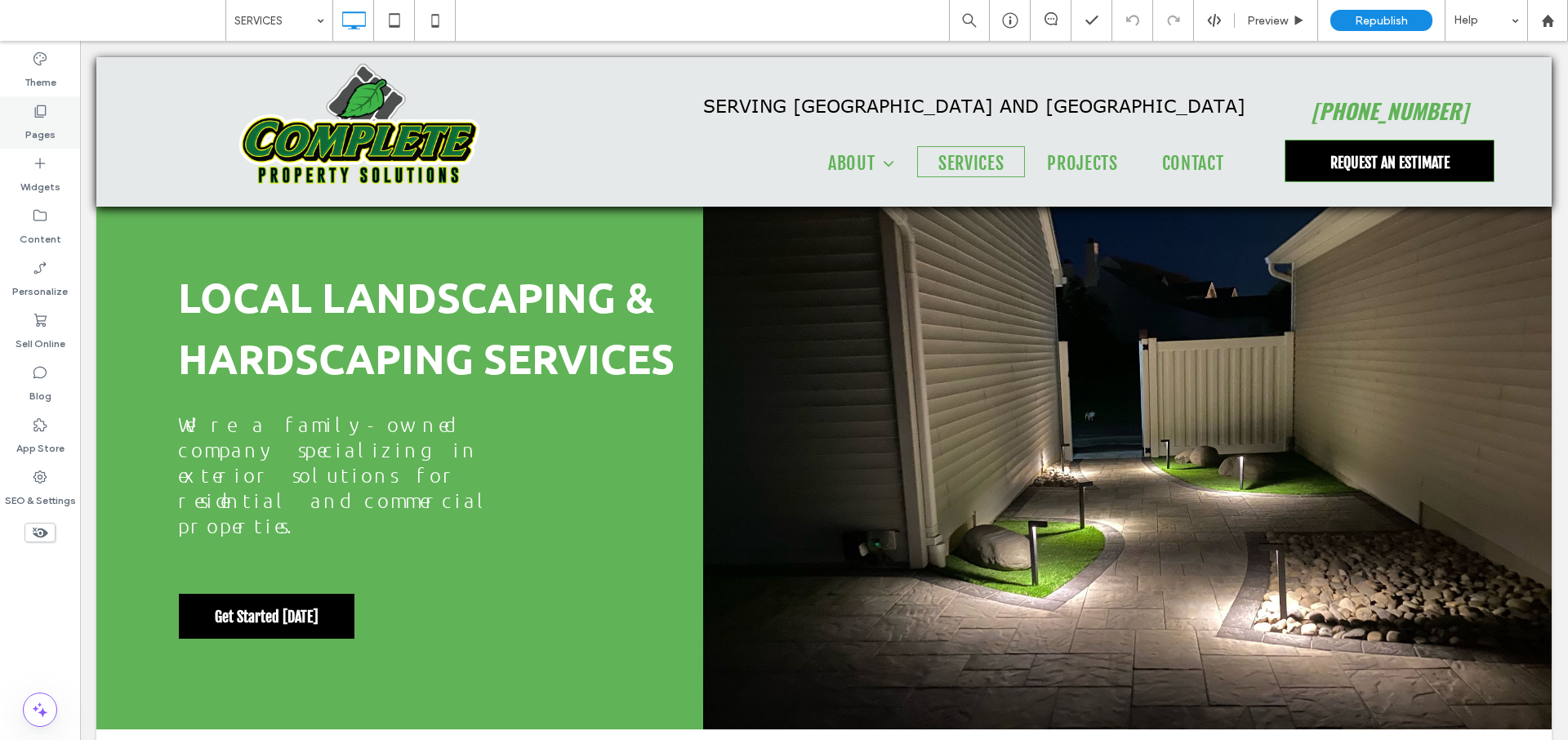
click at [49, 126] on label "Pages" at bounding box center [40, 131] width 30 height 23
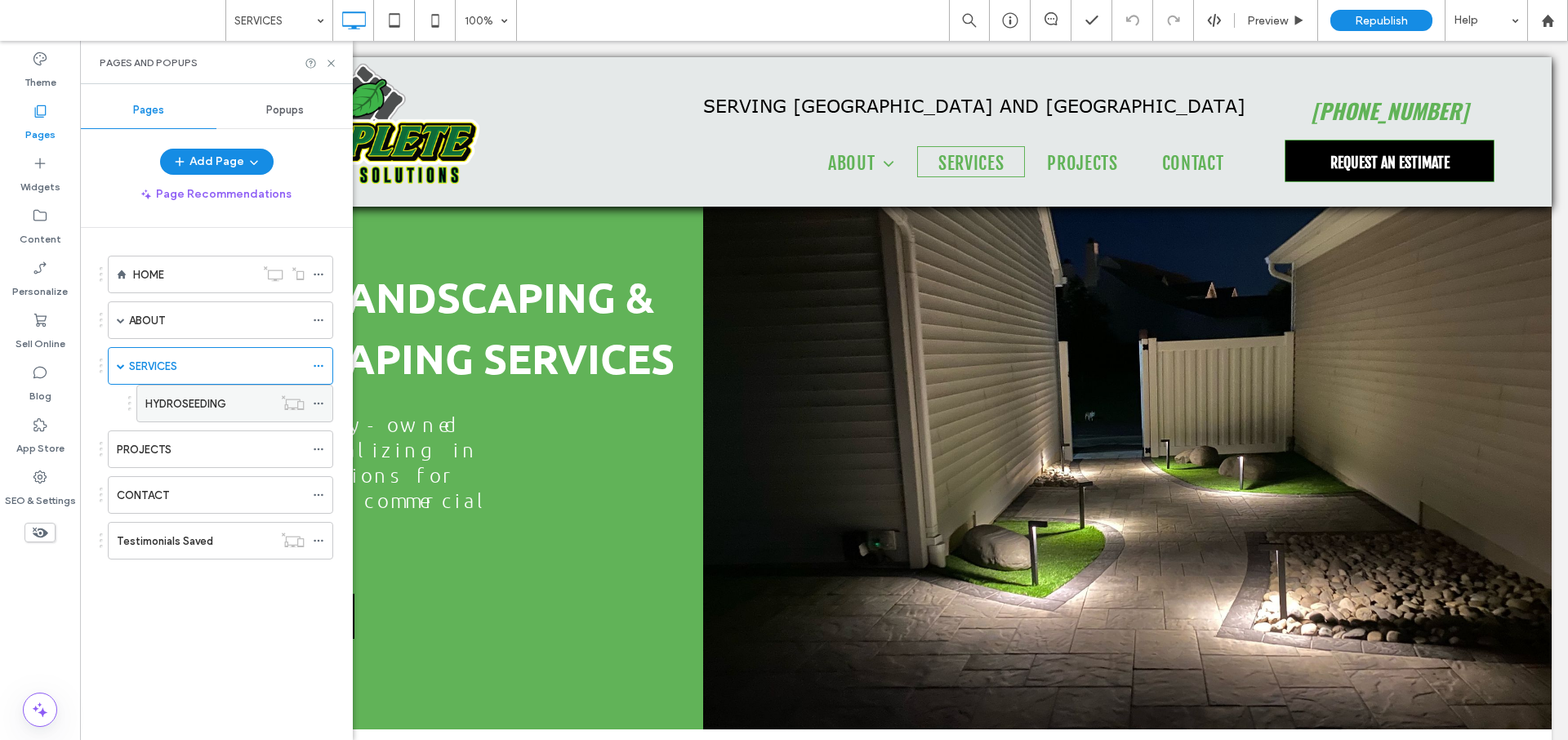
click at [167, 405] on label "HYDROSEEDING" at bounding box center [186, 404] width 81 height 28
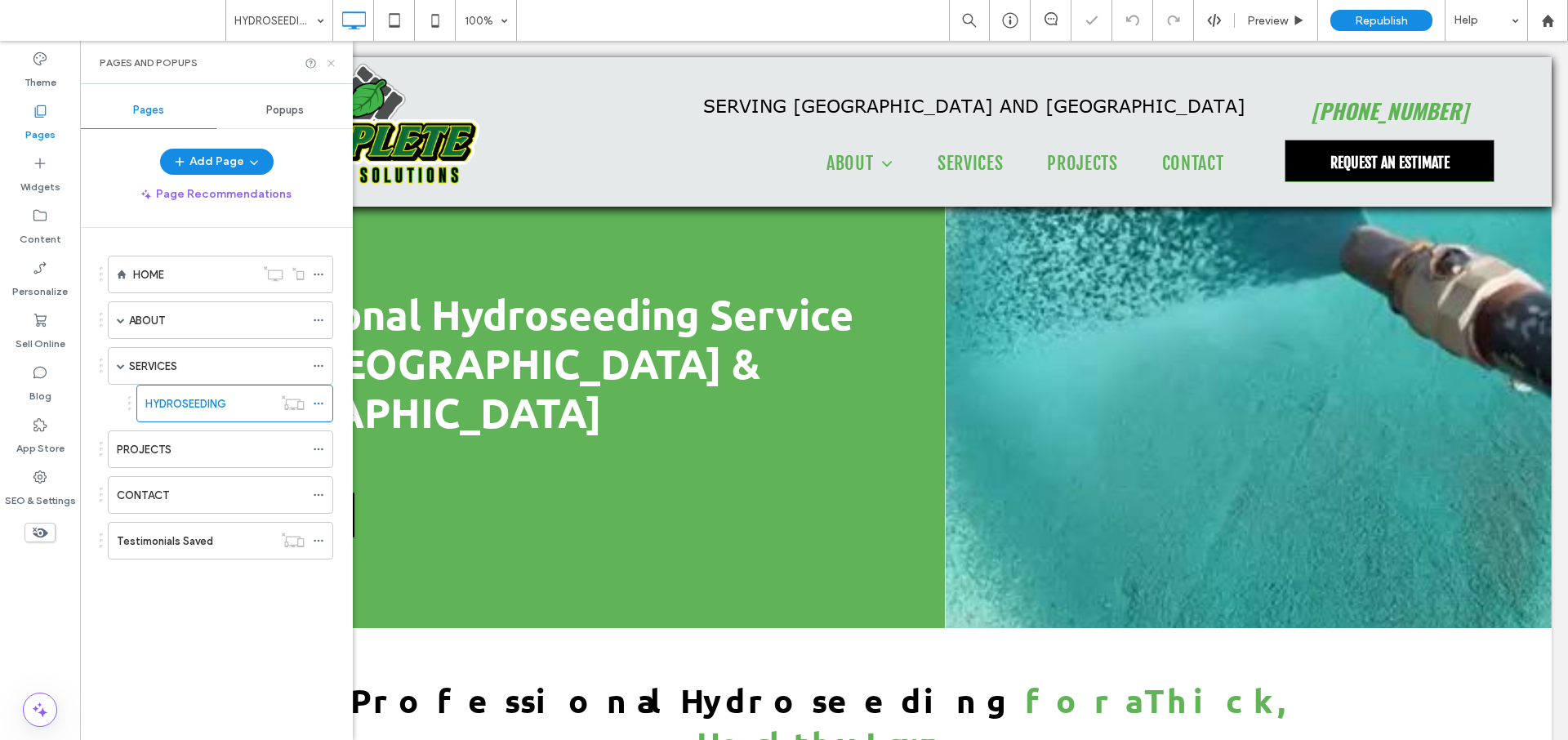
click at [329, 62] on use at bounding box center [330, 63] width 6 height 6
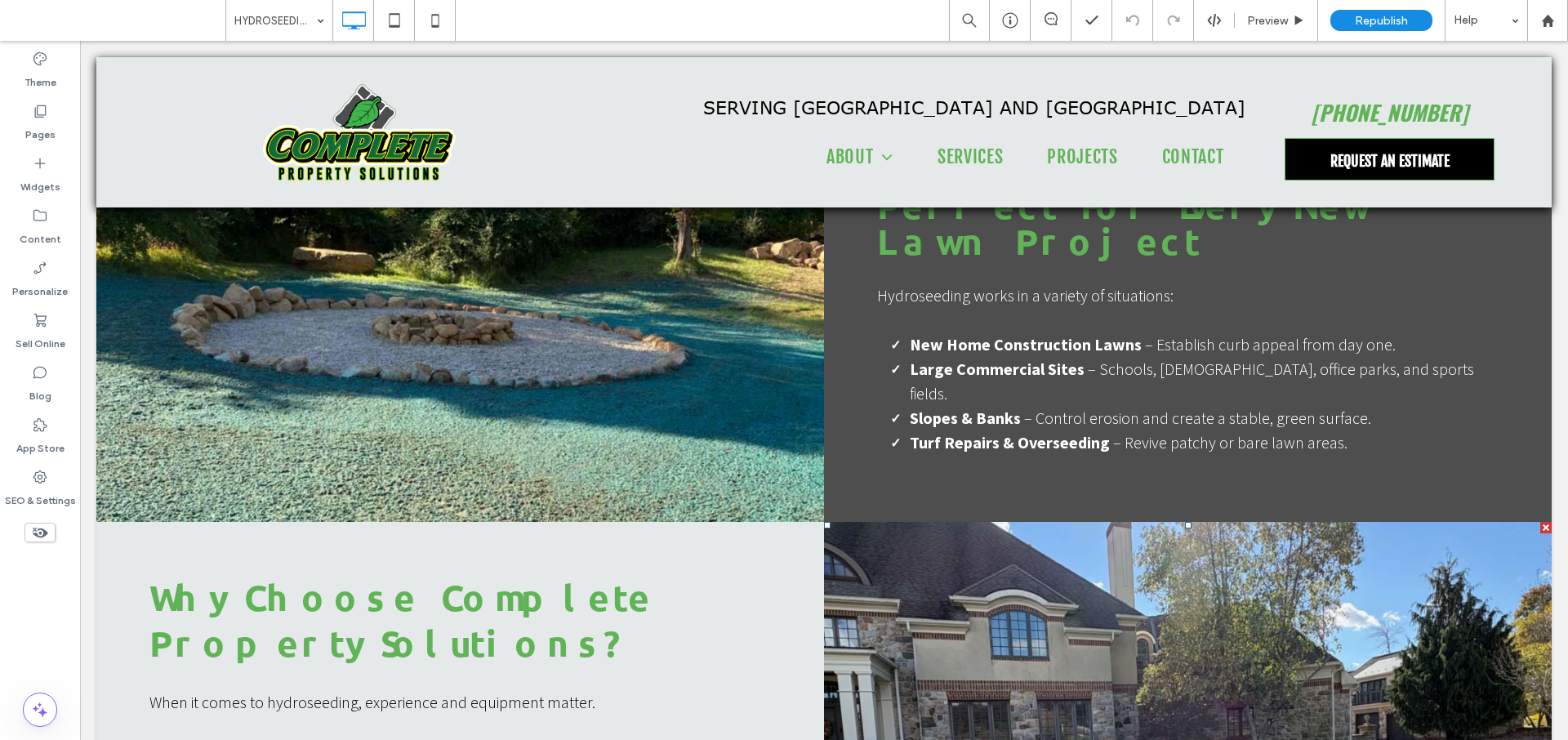
scroll to position [2594, 0]
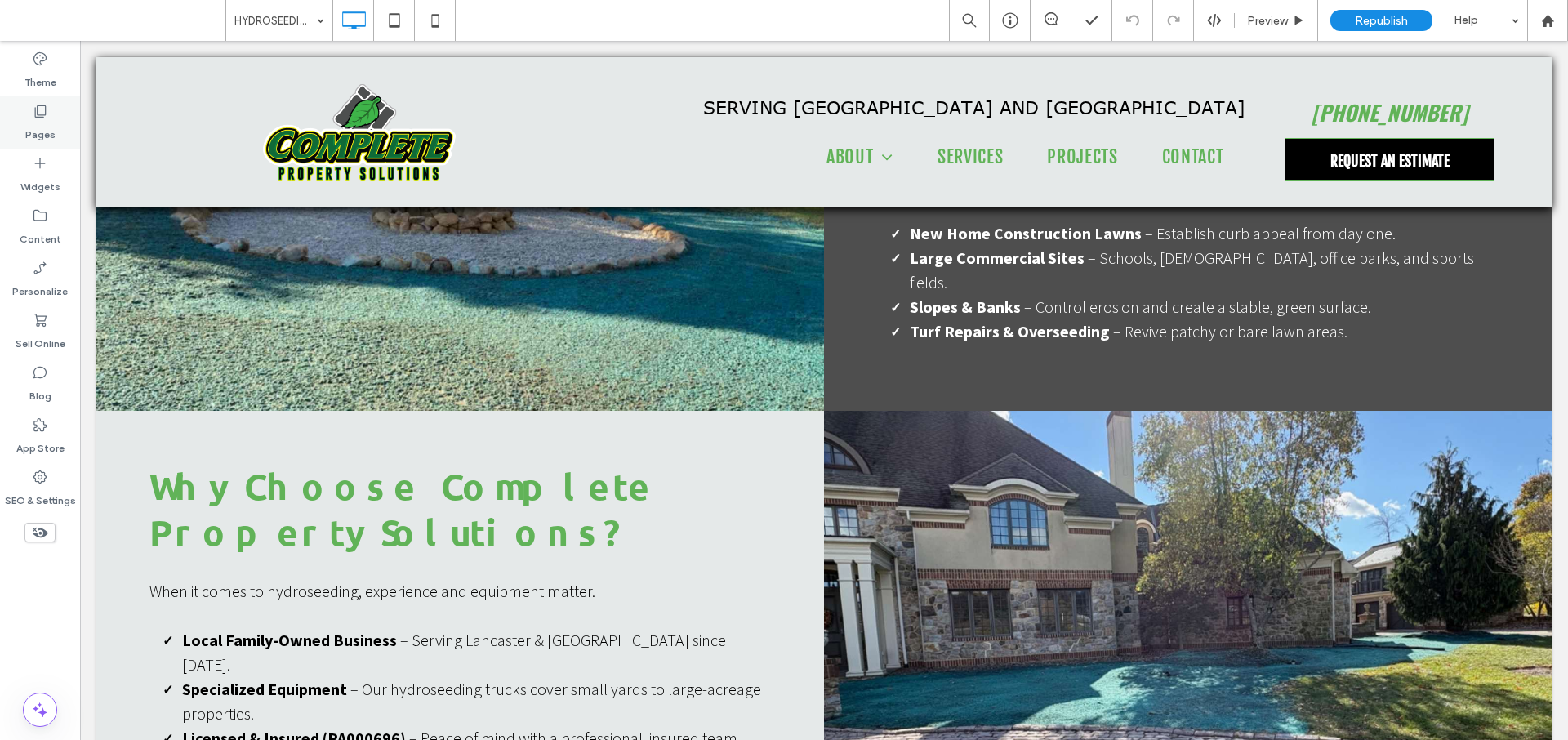
click at [43, 128] on label "Pages" at bounding box center [40, 131] width 30 height 23
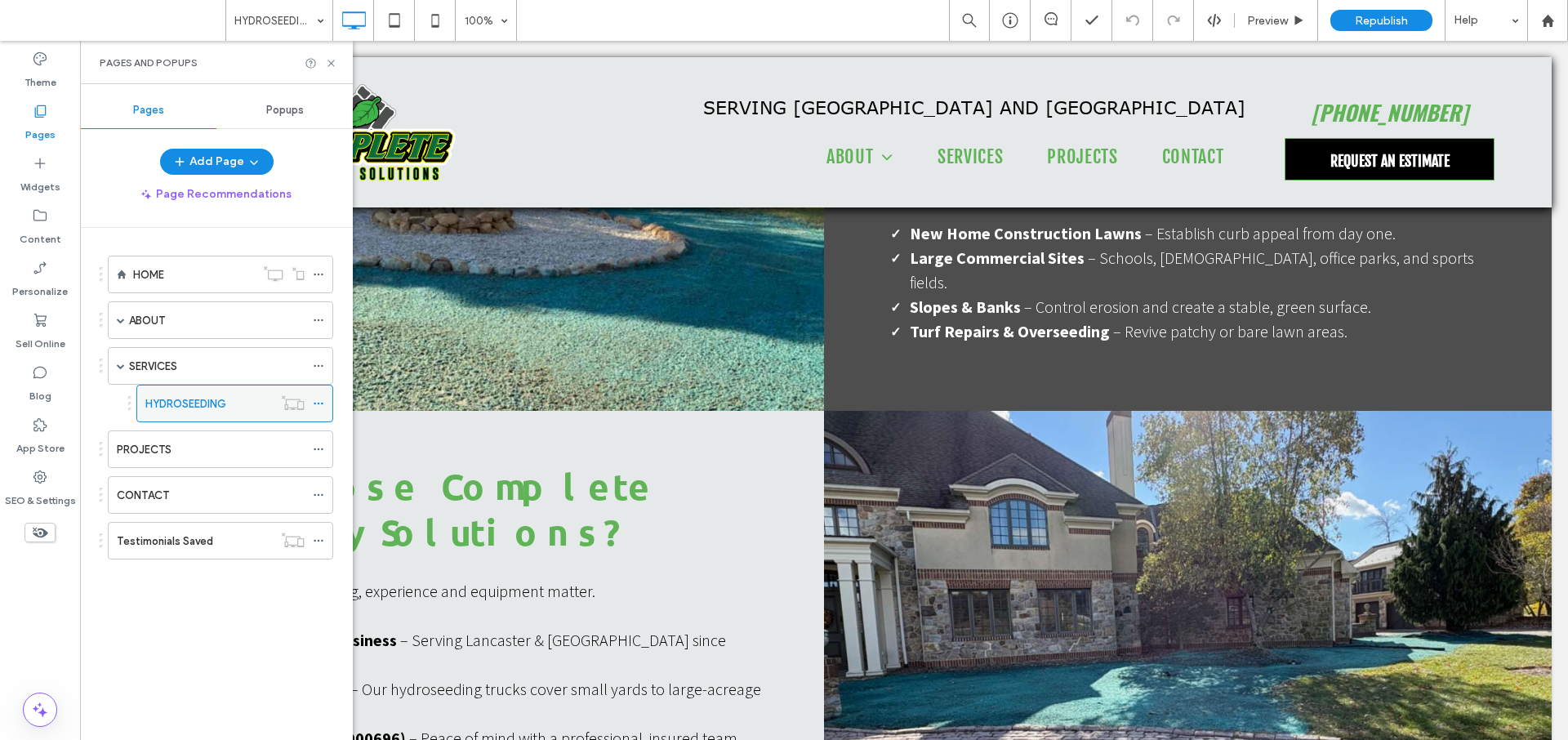
click at [179, 399] on label "HYDROSEEDING" at bounding box center [186, 404] width 81 height 28
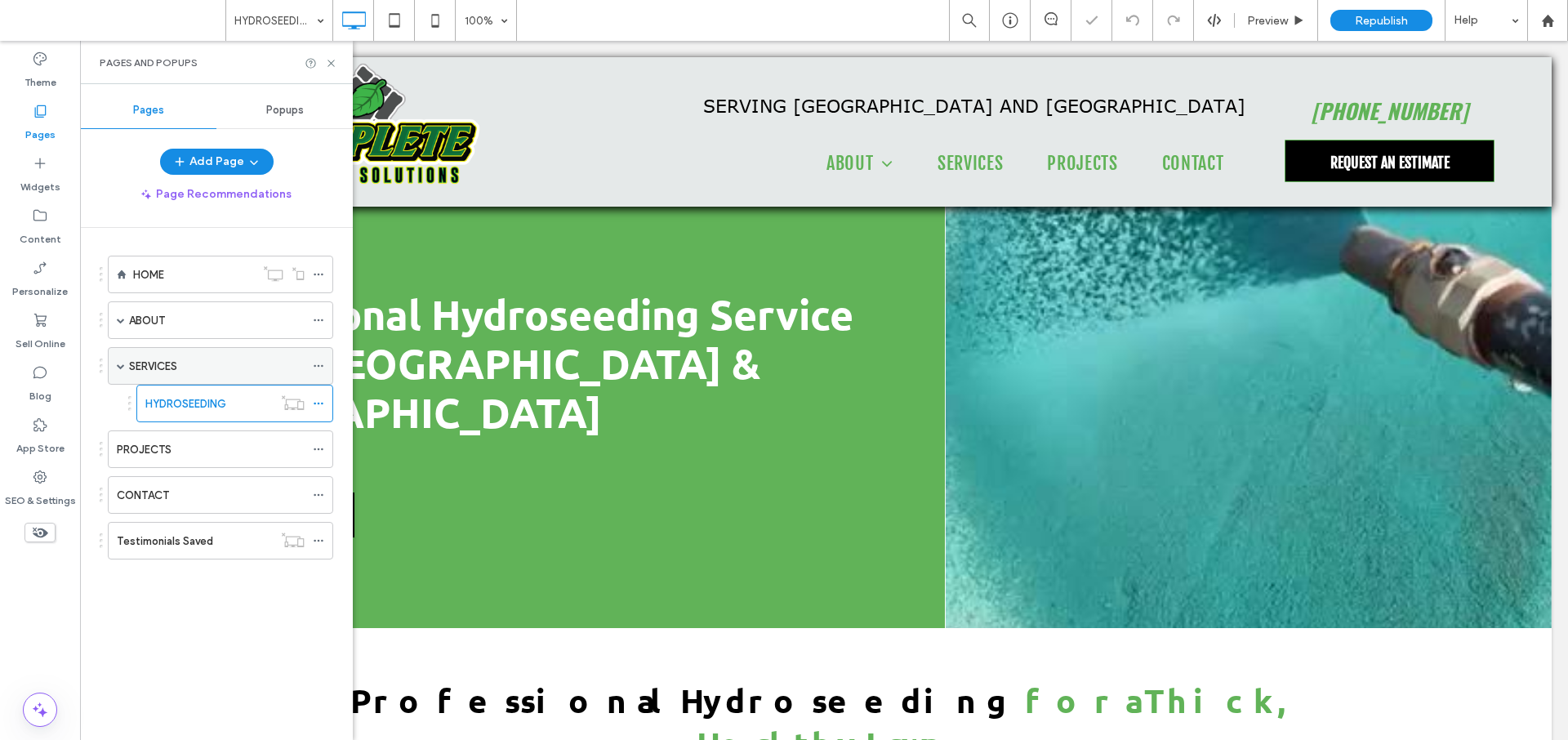
click at [180, 377] on div "SERVICES" at bounding box center [216, 365] width 176 height 36
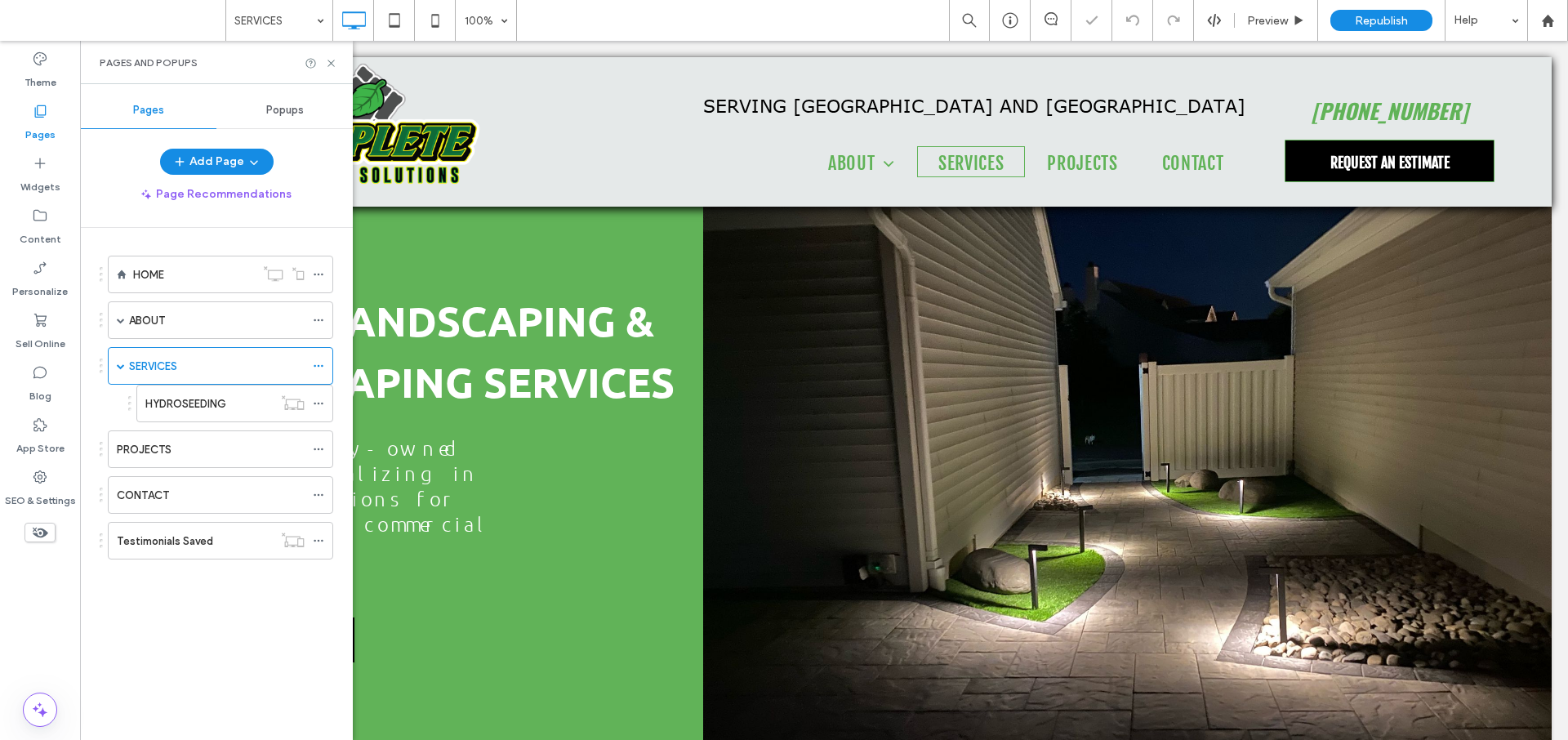
scroll to position [0, 0]
click at [331, 63] on use at bounding box center [330, 63] width 6 height 6
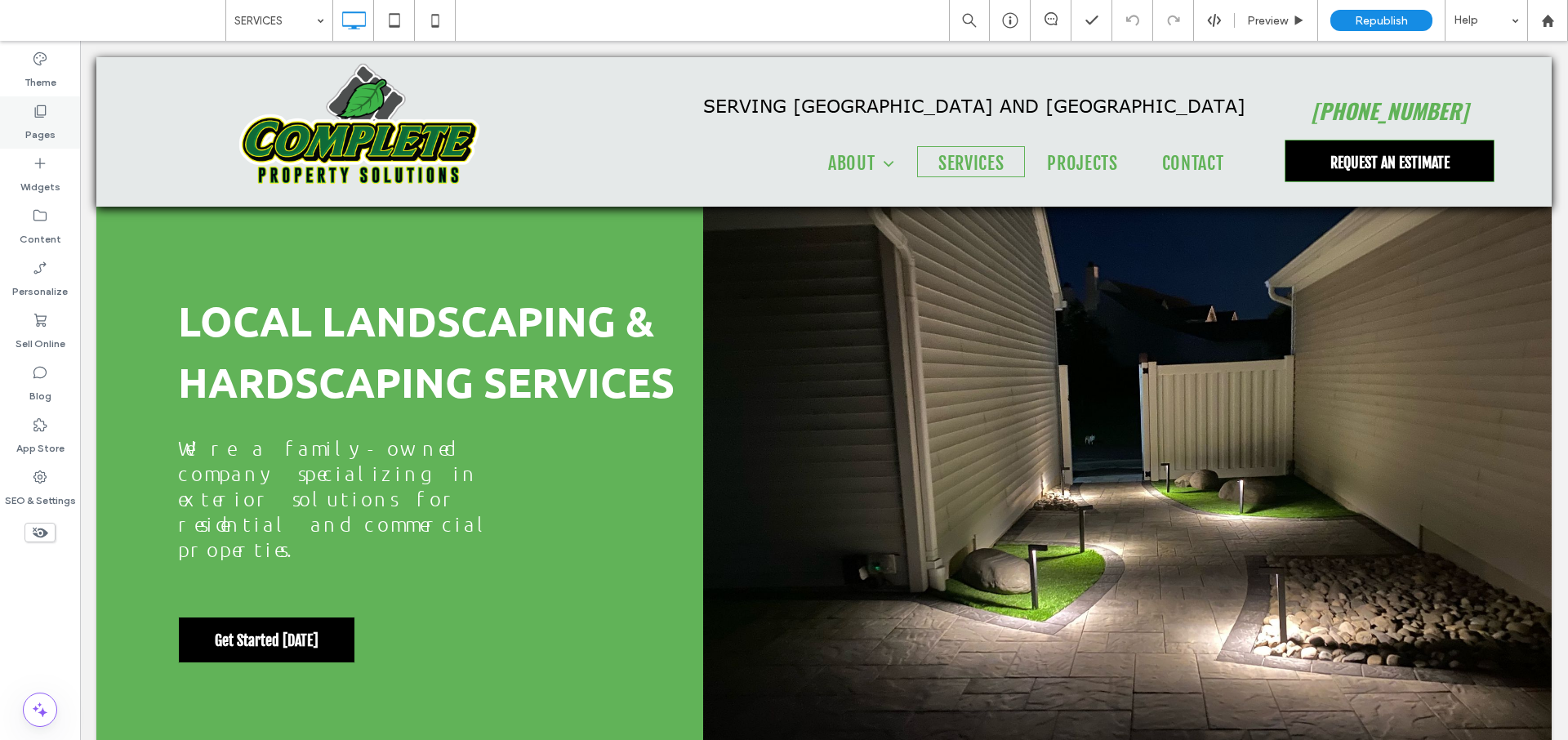
click at [49, 120] on label "Pages" at bounding box center [40, 131] width 30 height 23
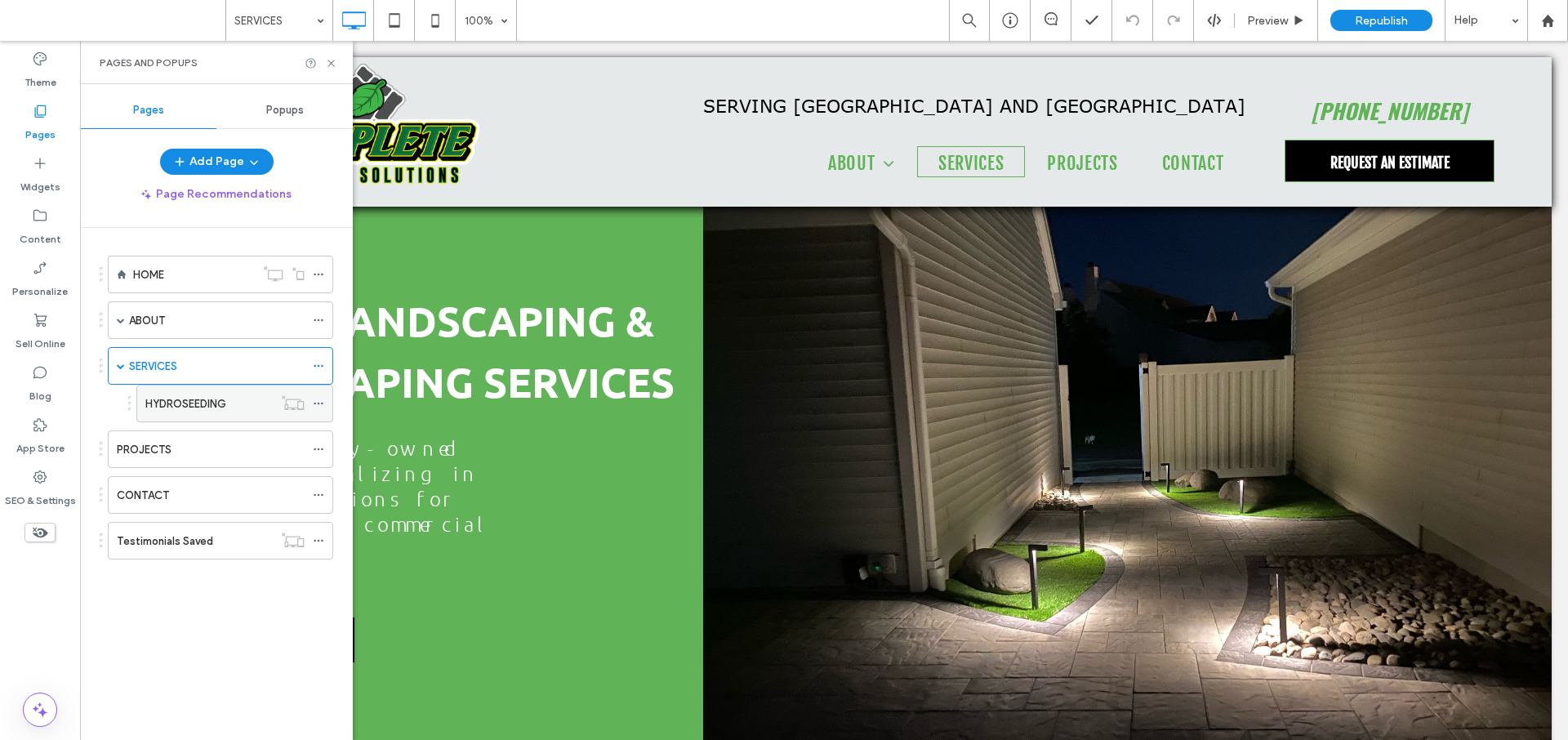
click at [176, 399] on label "HYDROSEEDING" at bounding box center [186, 404] width 81 height 28
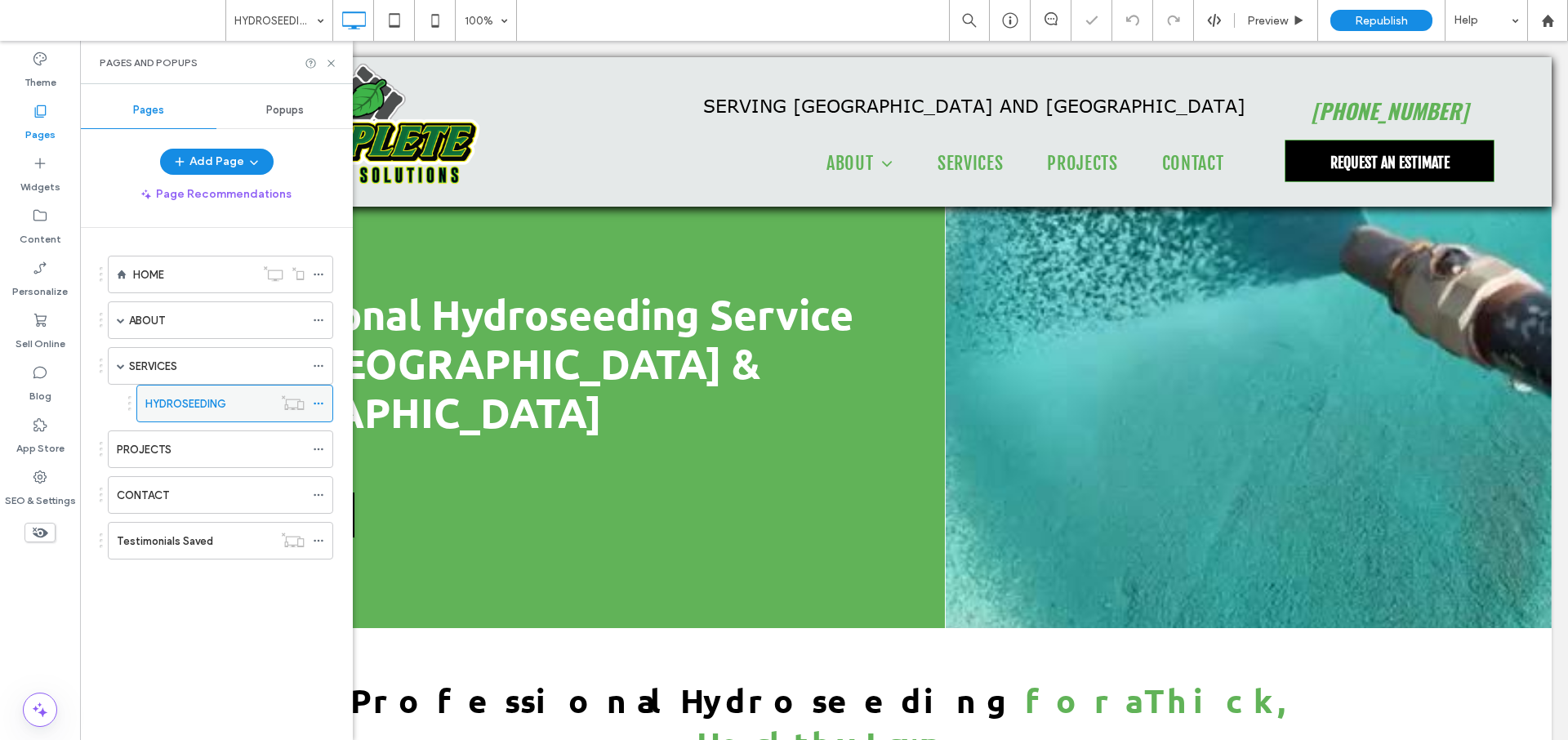
click at [319, 402] on icon at bounding box center [318, 404] width 11 height 11
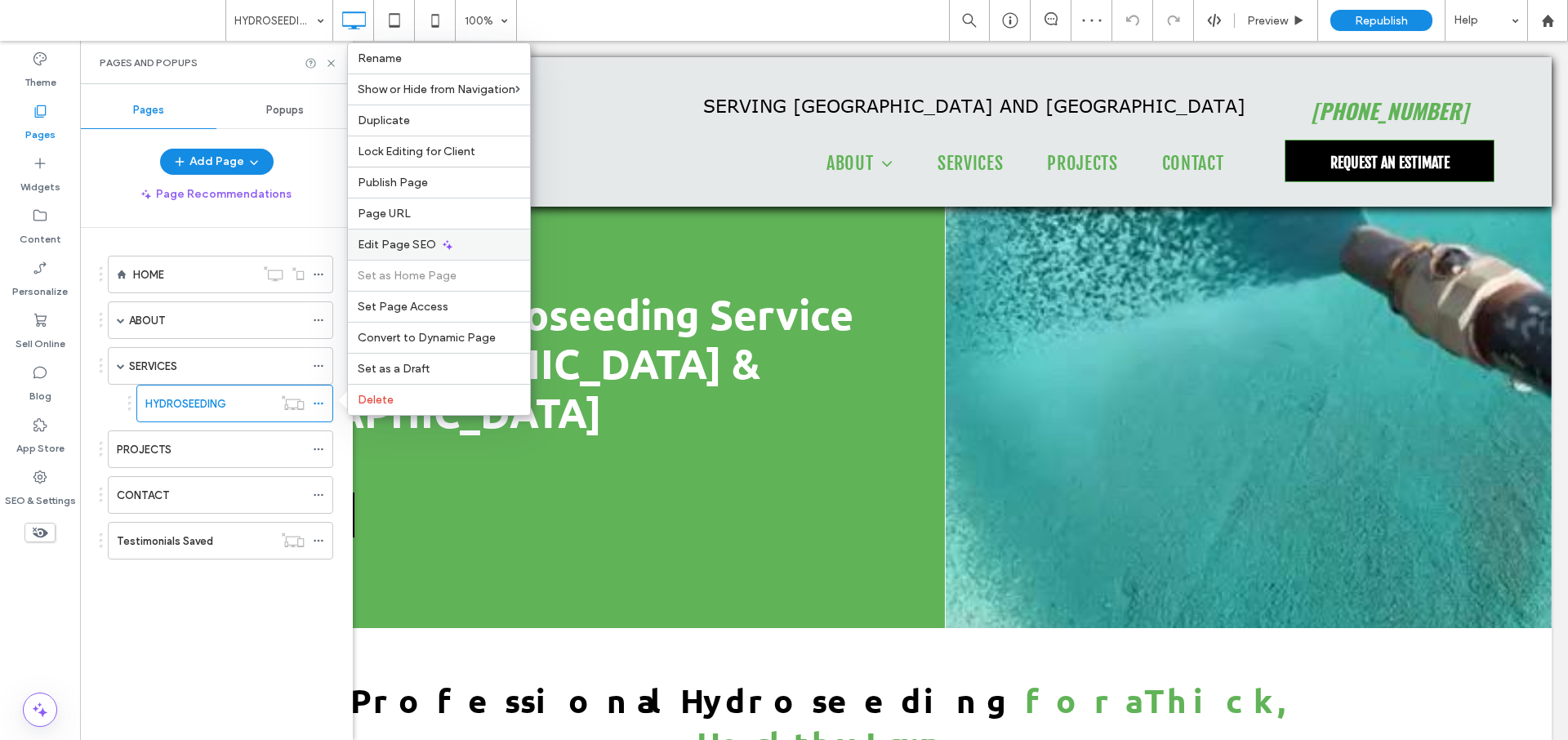
click at [406, 242] on span "Edit Page SEO" at bounding box center [396, 245] width 78 height 14
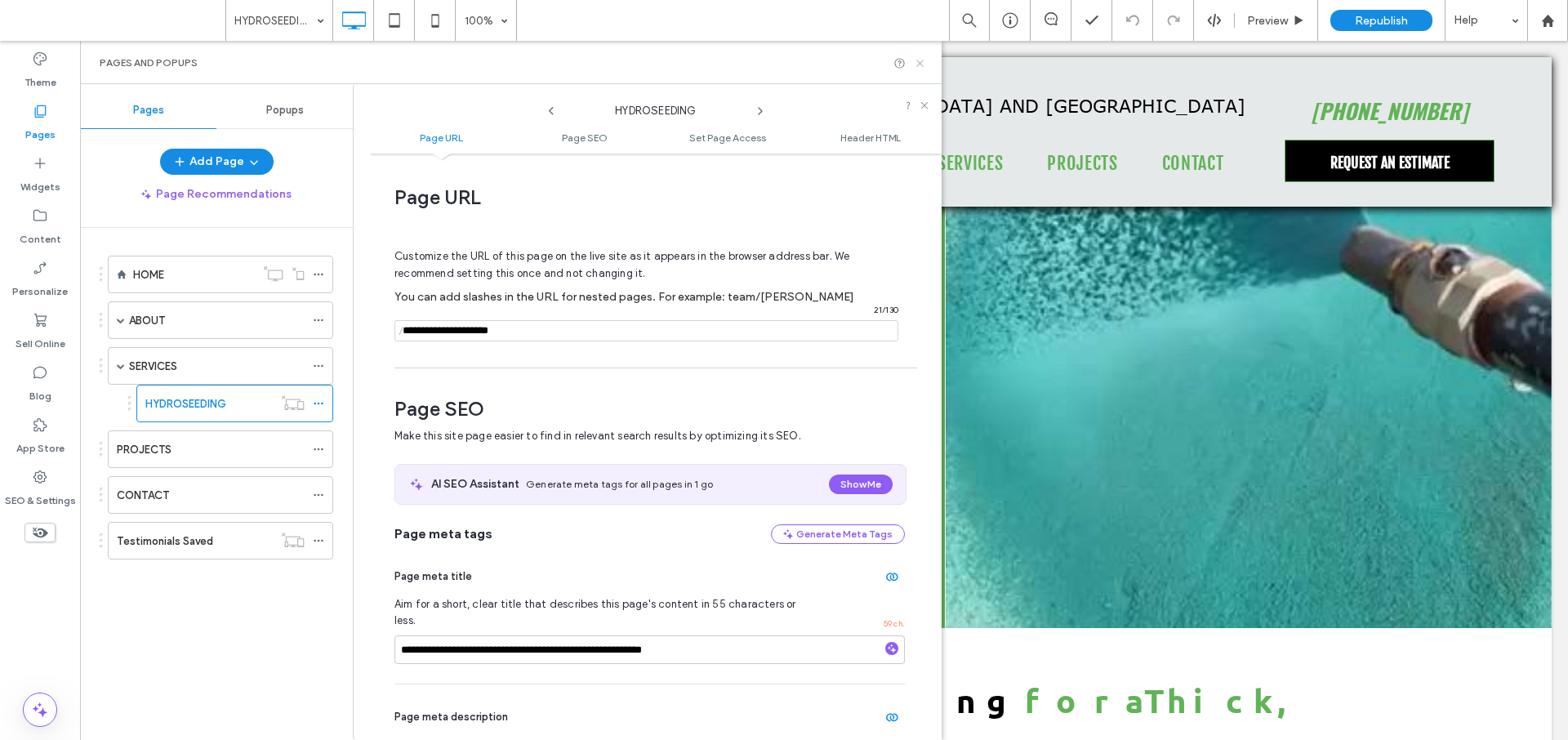
click at [917, 62] on icon at bounding box center [919, 63] width 12 height 12
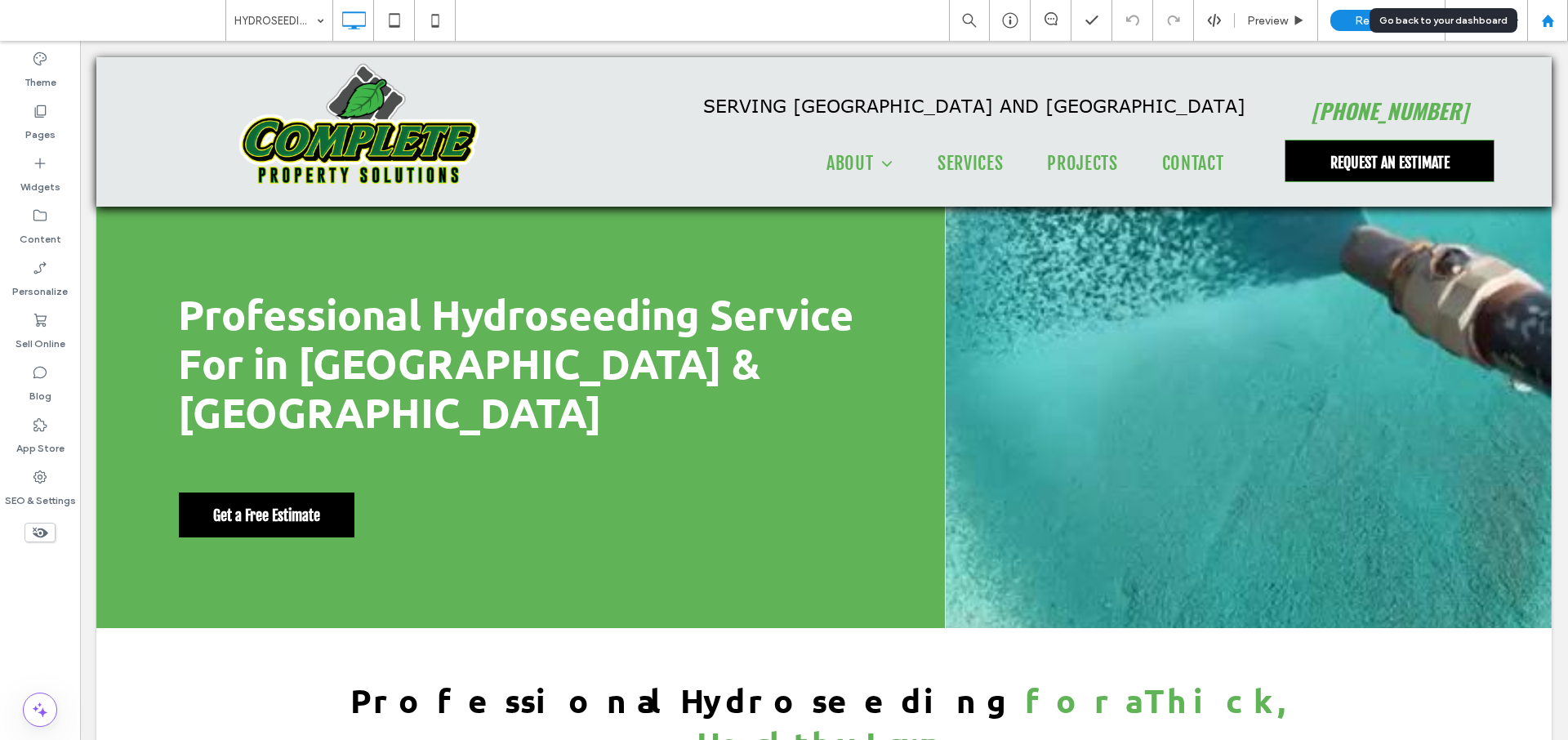
click at [1548, 27] on icon at bounding box center [1547, 20] width 14 height 14
